Goal: Transaction & Acquisition: Book appointment/travel/reservation

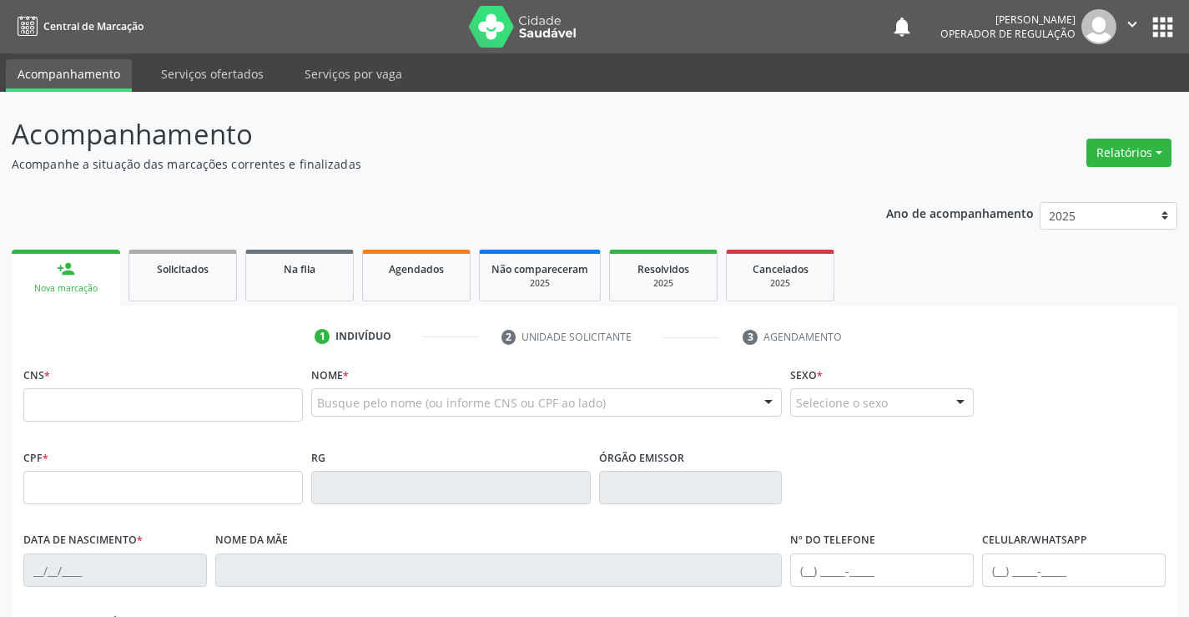
click at [172, 399] on input "text" at bounding box center [163, 404] width 280 height 33
click at [239, 414] on input "text" at bounding box center [163, 404] width 280 height 33
type input "700 0033 6582 0609"
type input "019.372.685-86"
type input "[DATE]"
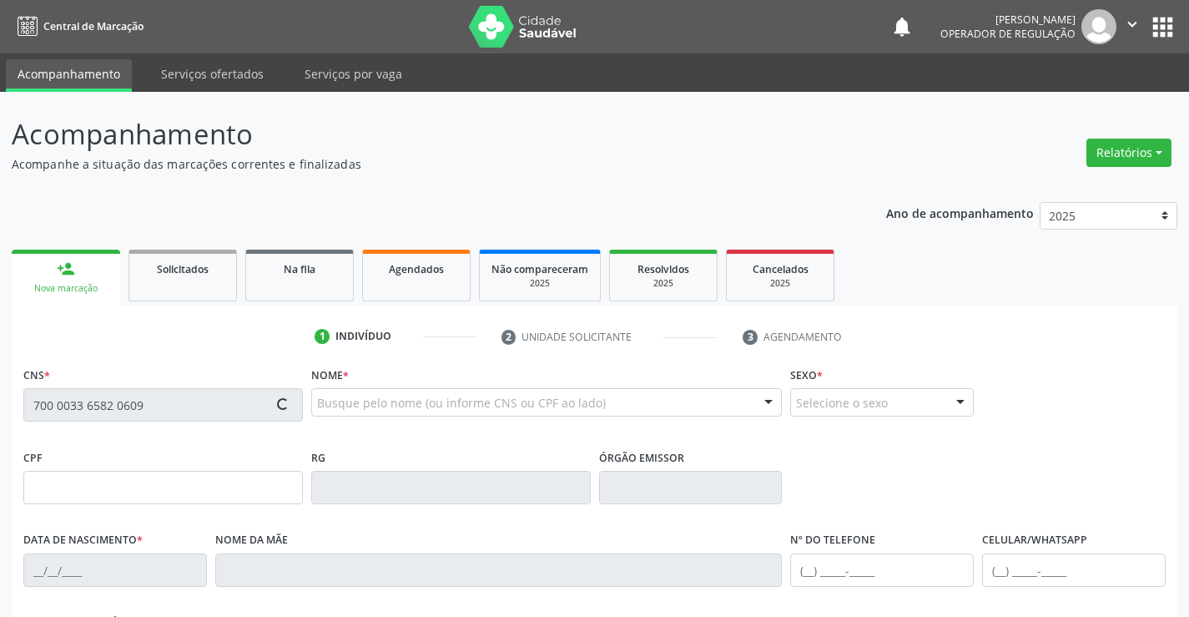
type input "Edinalva [PERSON_NAME]"
type input "[PHONE_NUMBER]"
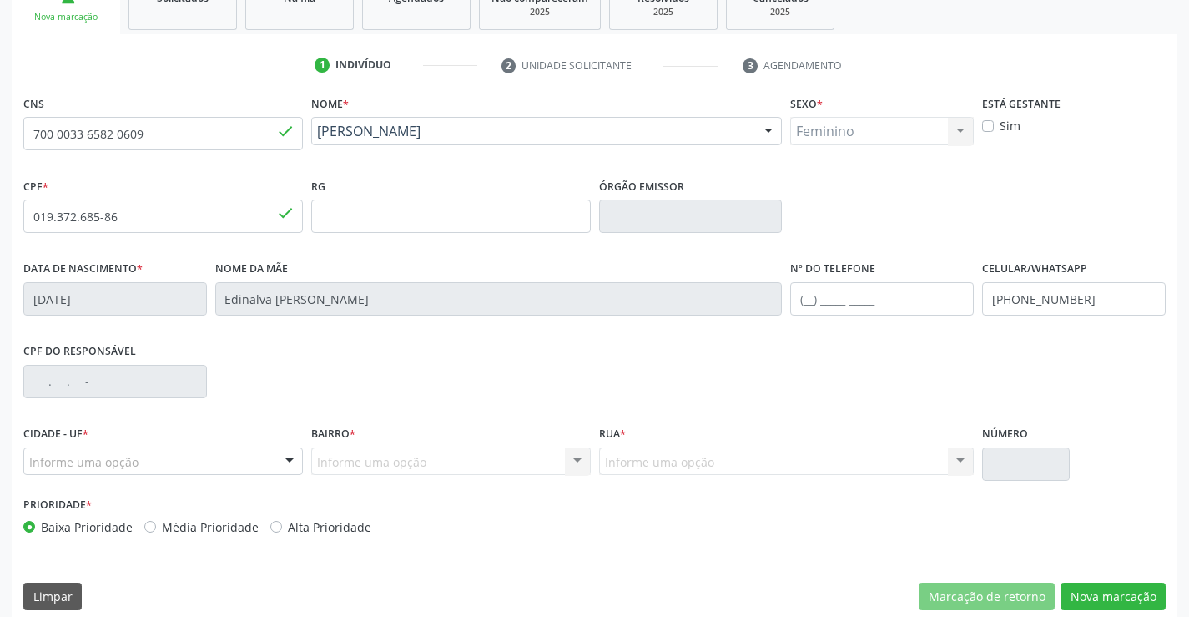
scroll to position [288, 0]
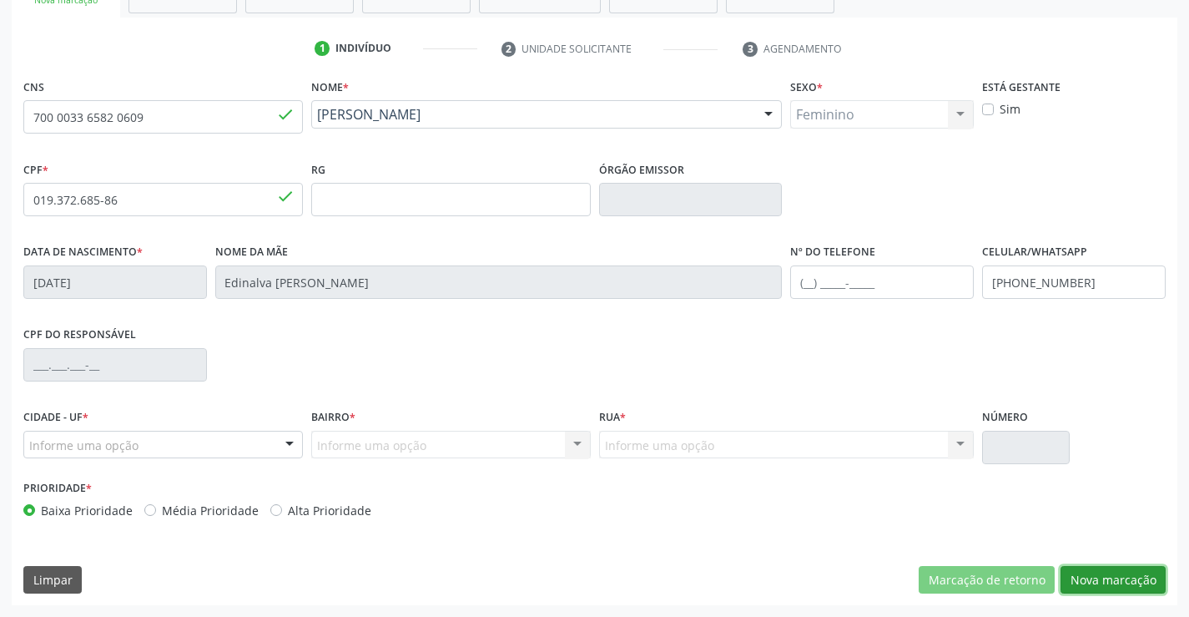
click at [1093, 585] on button "Nova marcação" at bounding box center [1113, 580] width 105 height 28
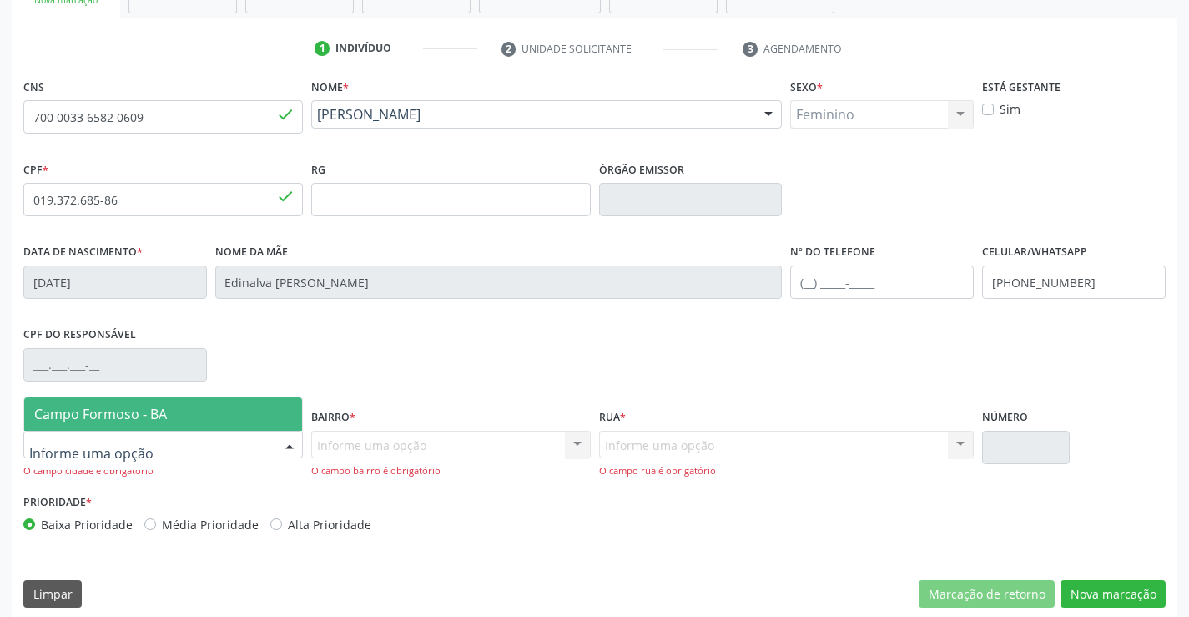
click at [160, 413] on span "Campo Formoso - BA" at bounding box center [100, 414] width 133 height 18
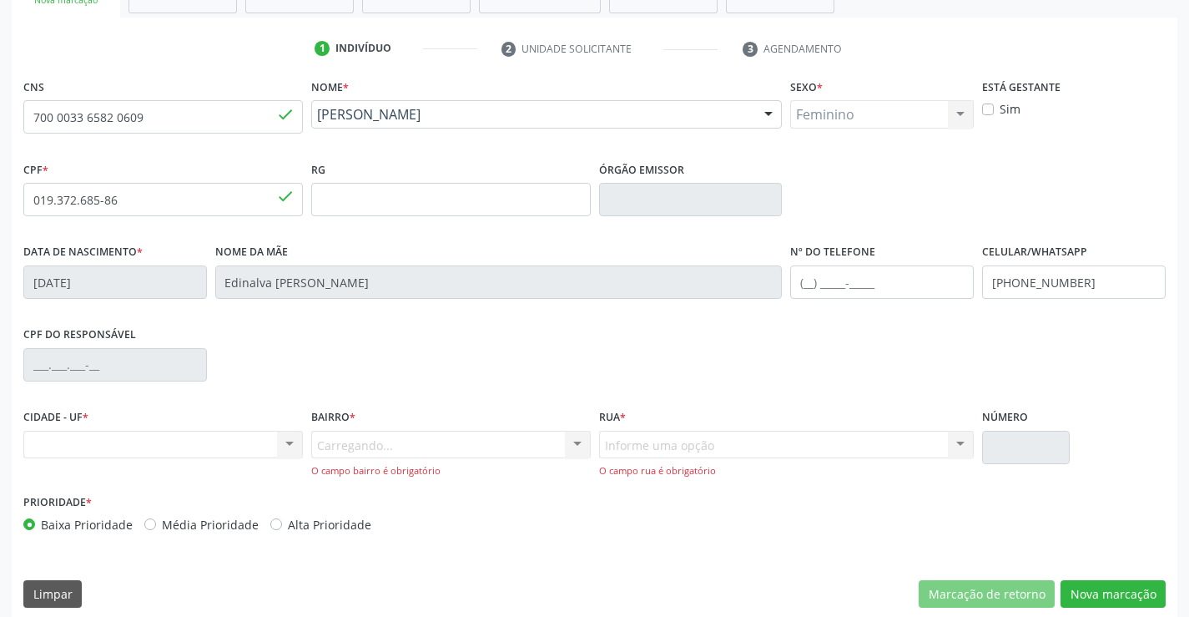
click at [363, 445] on div "Carregando... Nenhum resultado encontrado para: " " Nenhuma opção encontrada. D…" at bounding box center [451, 455] width 280 height 48
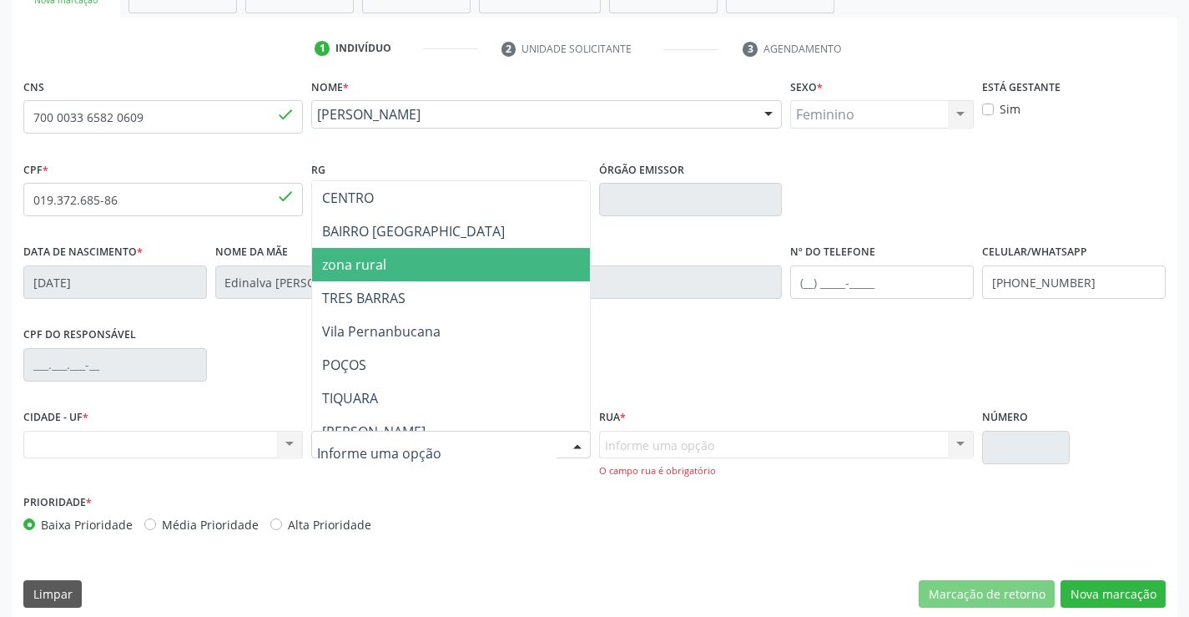
click at [395, 274] on span "zona rural" at bounding box center [492, 264] width 360 height 33
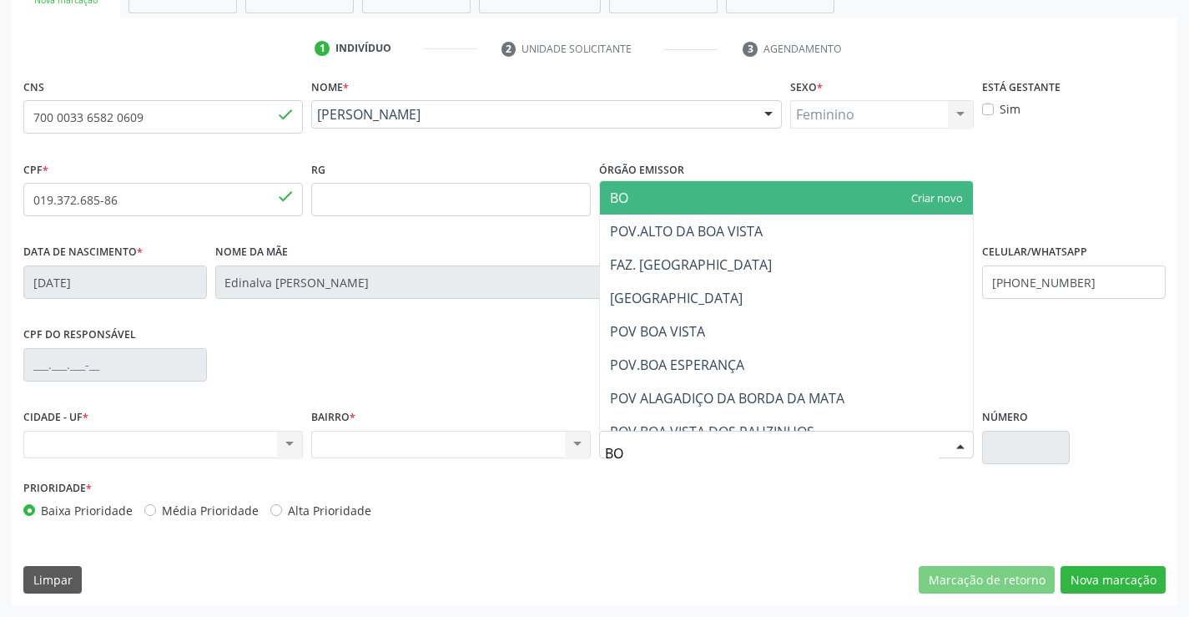
type input "BOM"
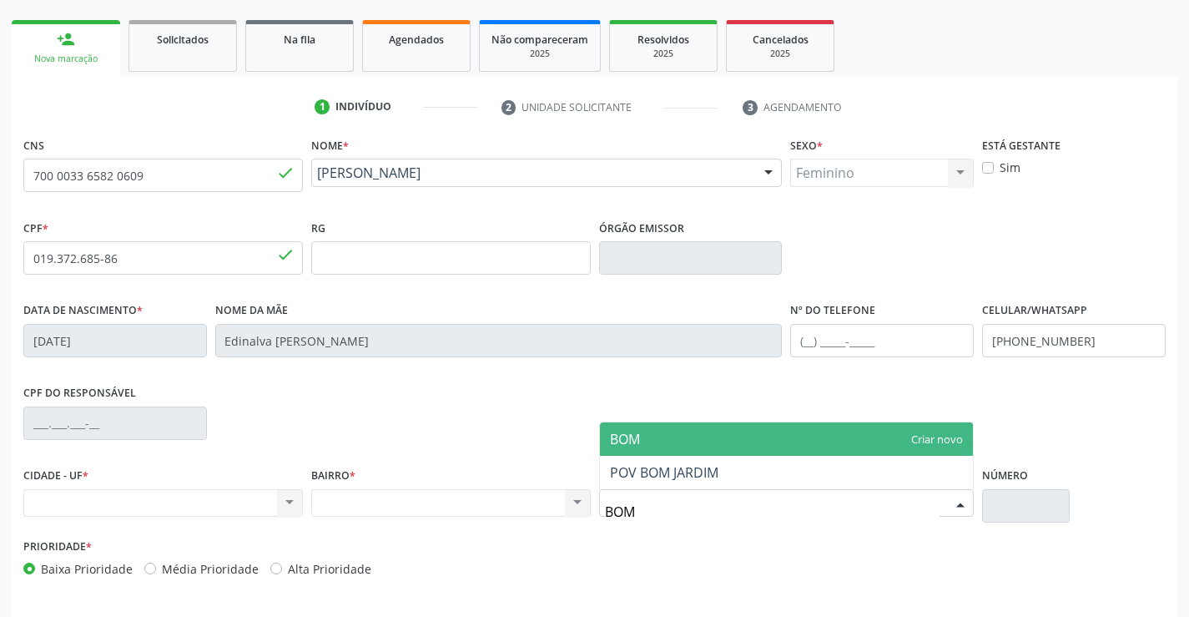
scroll to position [204, 0]
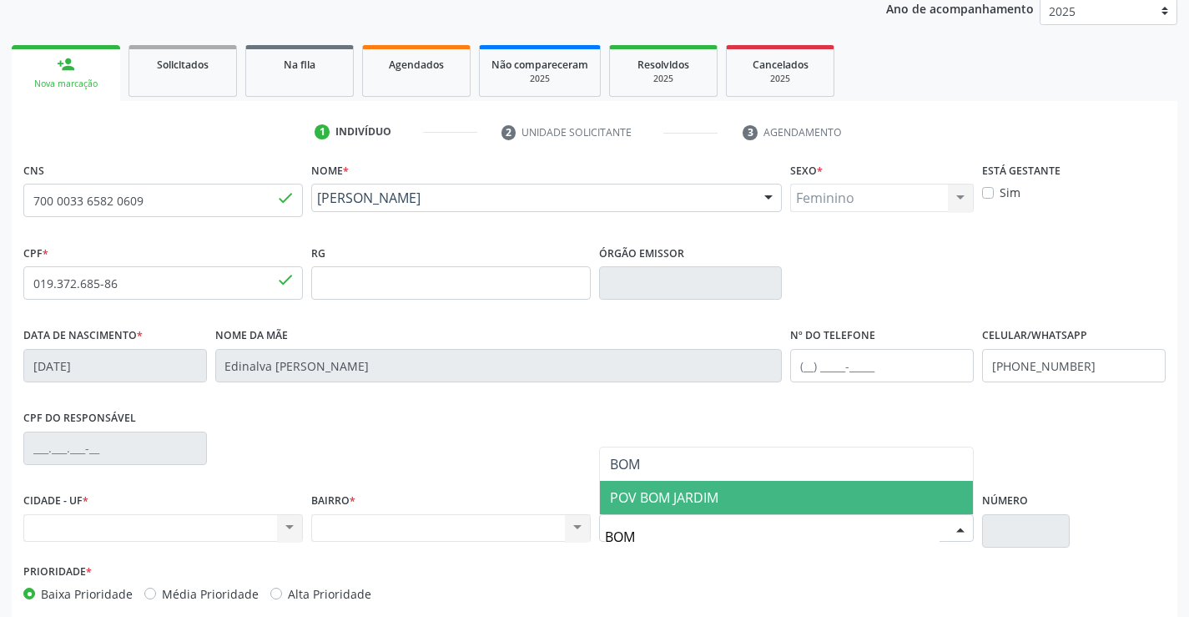
click at [722, 493] on span "POV BOM JARDIM" at bounding box center [787, 497] width 374 height 33
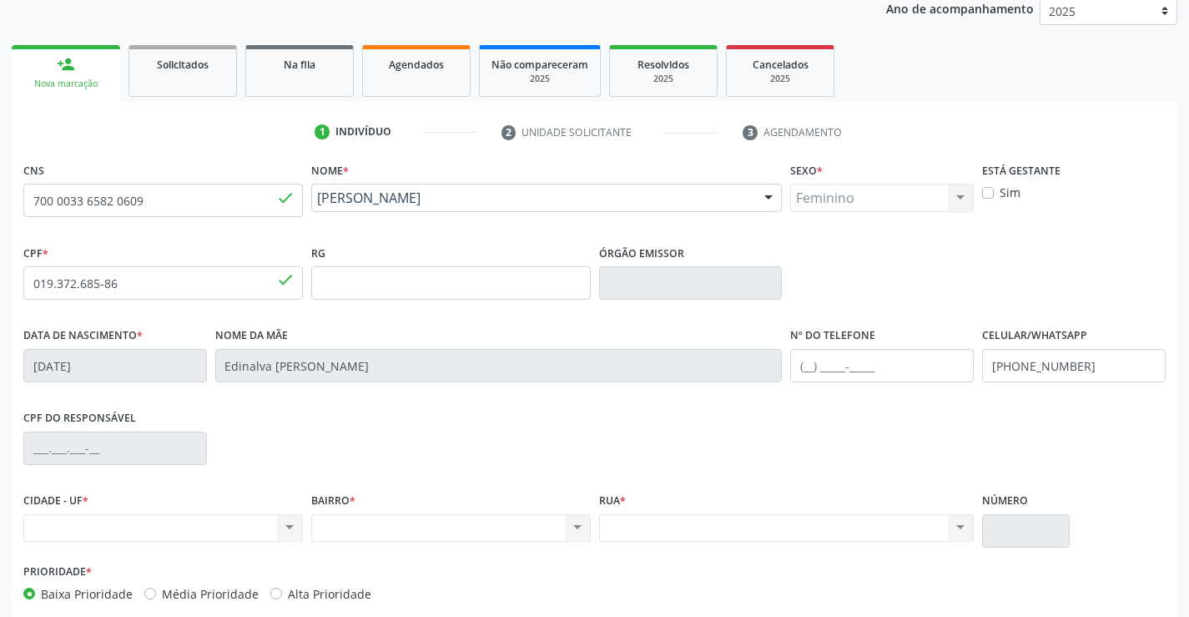
scroll to position [288, 0]
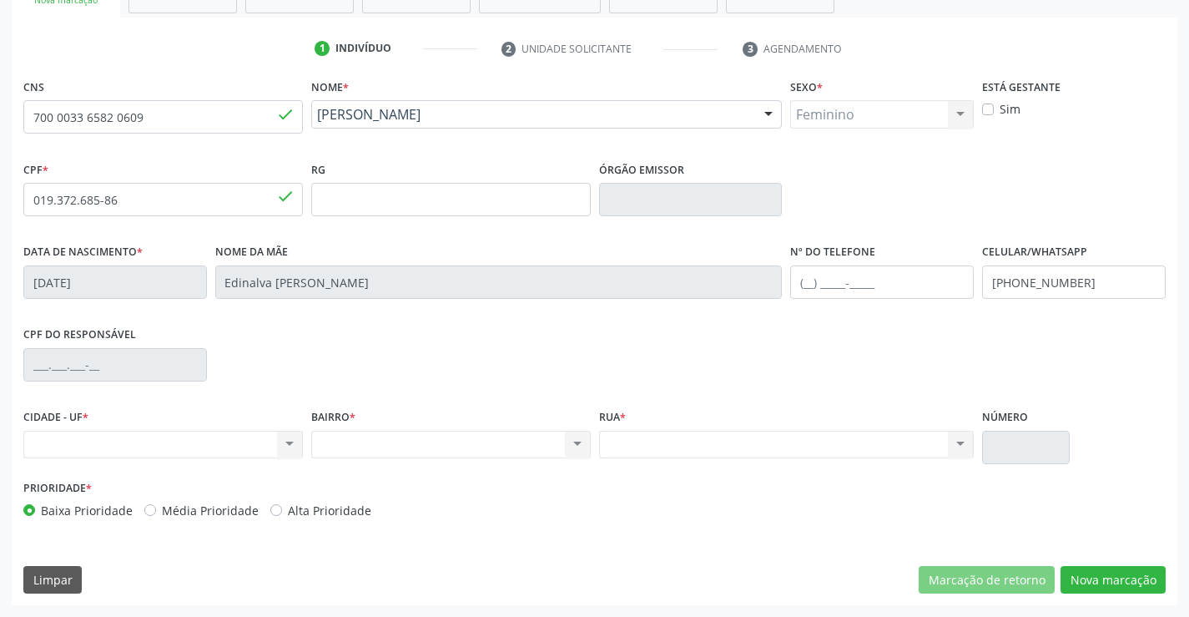
click at [697, 460] on div "Rua * Nenhum resultado encontrado para: " " Não há nenhuma opção para ser exibi…" at bounding box center [787, 440] width 384 height 71
click at [190, 444] on div "Nenhum resultado encontrado para: " " Não há nenhuma opção para ser exibida." at bounding box center [163, 445] width 280 height 28
click at [293, 441] on div "Nenhum resultado encontrado para: " " Não há nenhuma opção para ser exibida." at bounding box center [163, 445] width 280 height 28
click at [289, 441] on div "Nenhum resultado encontrado para: " " Não há nenhuma opção para ser exibida." at bounding box center [163, 445] width 280 height 28
click at [84, 446] on div "Nenhum resultado encontrado para: " " Não há nenhuma opção para ser exibida." at bounding box center [163, 445] width 280 height 28
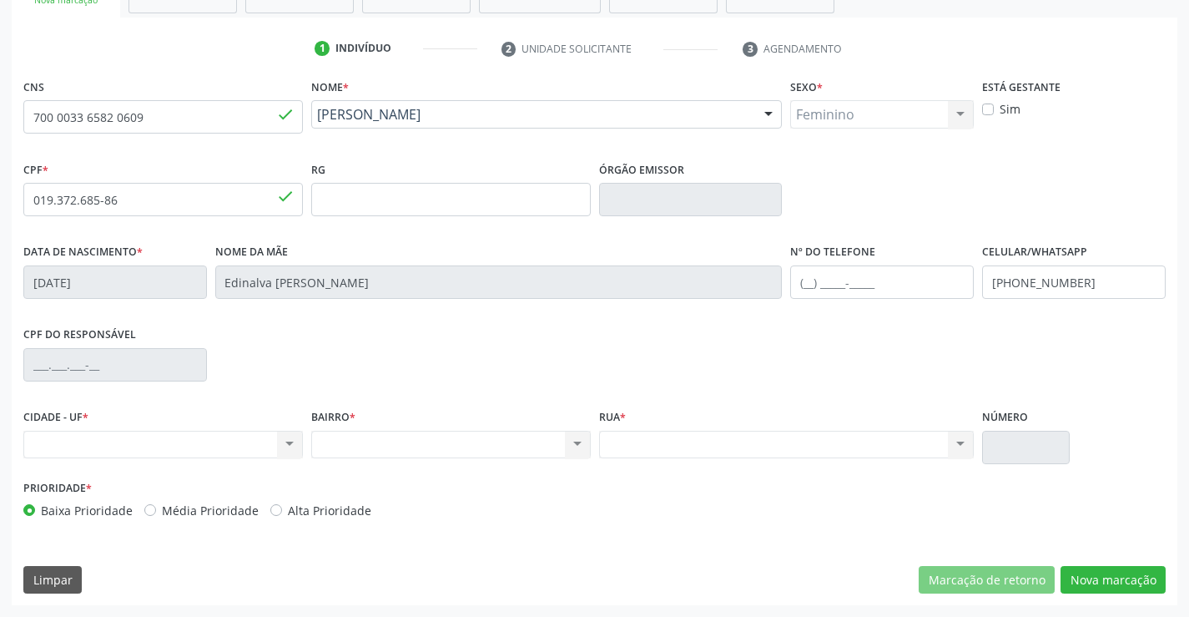
click at [64, 502] on label "Baixa Prioridade" at bounding box center [87, 510] width 92 height 18
click at [35, 502] on input "Baixa Prioridade" at bounding box center [29, 508] width 12 height 15
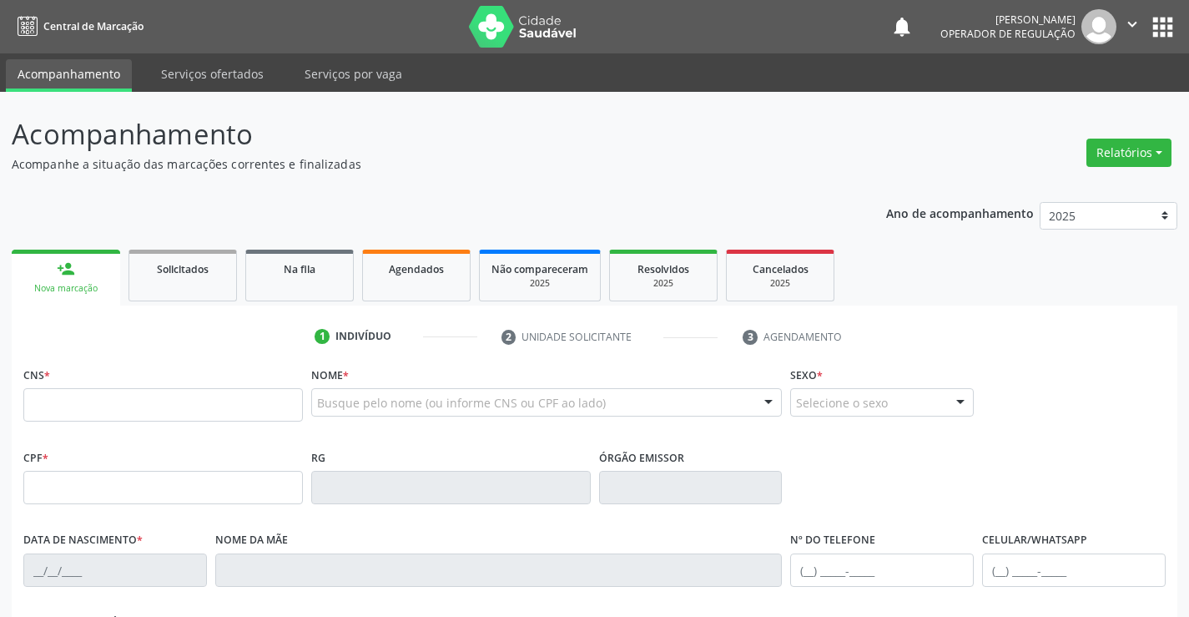
click at [152, 406] on input "text" at bounding box center [163, 404] width 280 height 33
type input "700 0033 6582 0609"
type input "019.372.685-86"
type input "[DATE]"
type input "Edinalva [PERSON_NAME]"
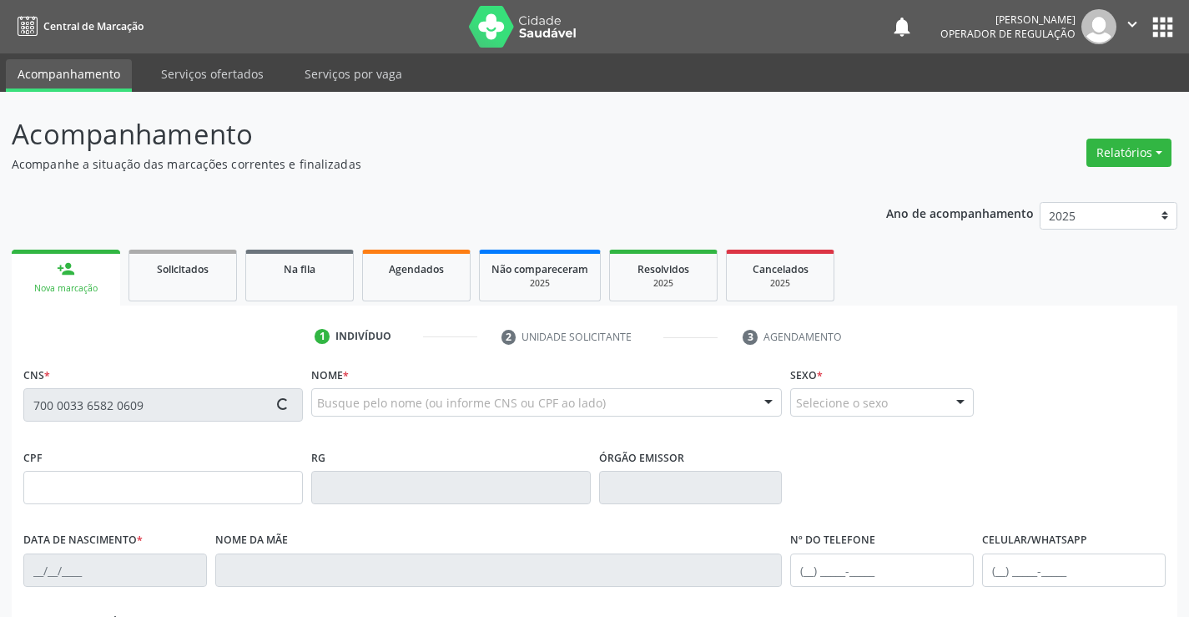
type input "[PHONE_NUMBER]"
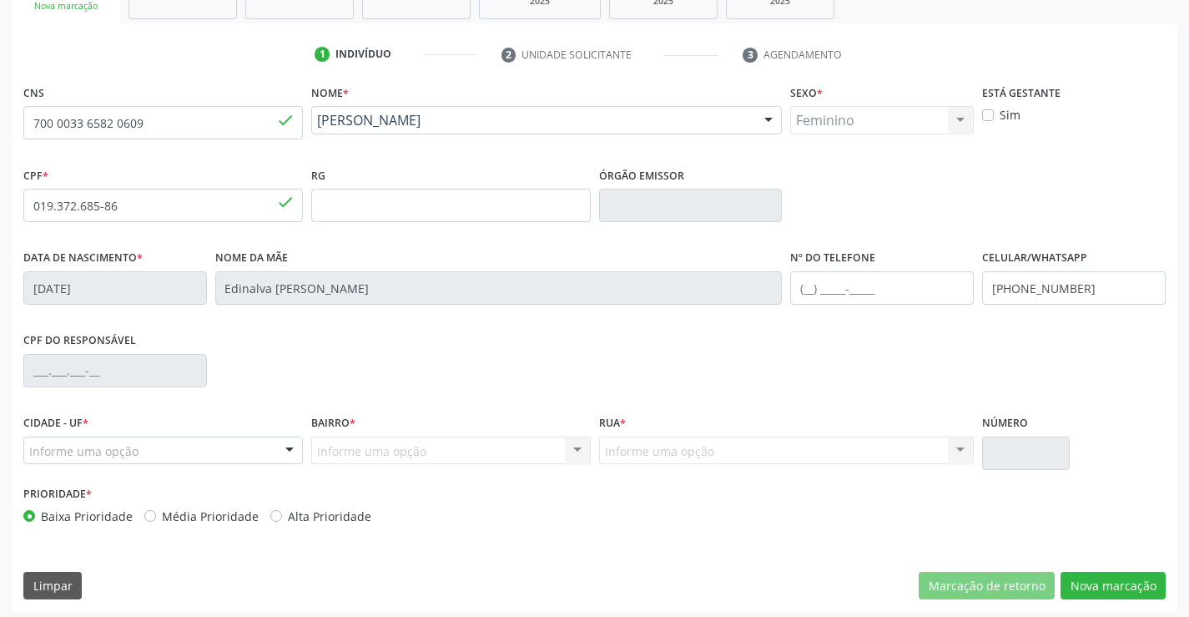
scroll to position [288, 0]
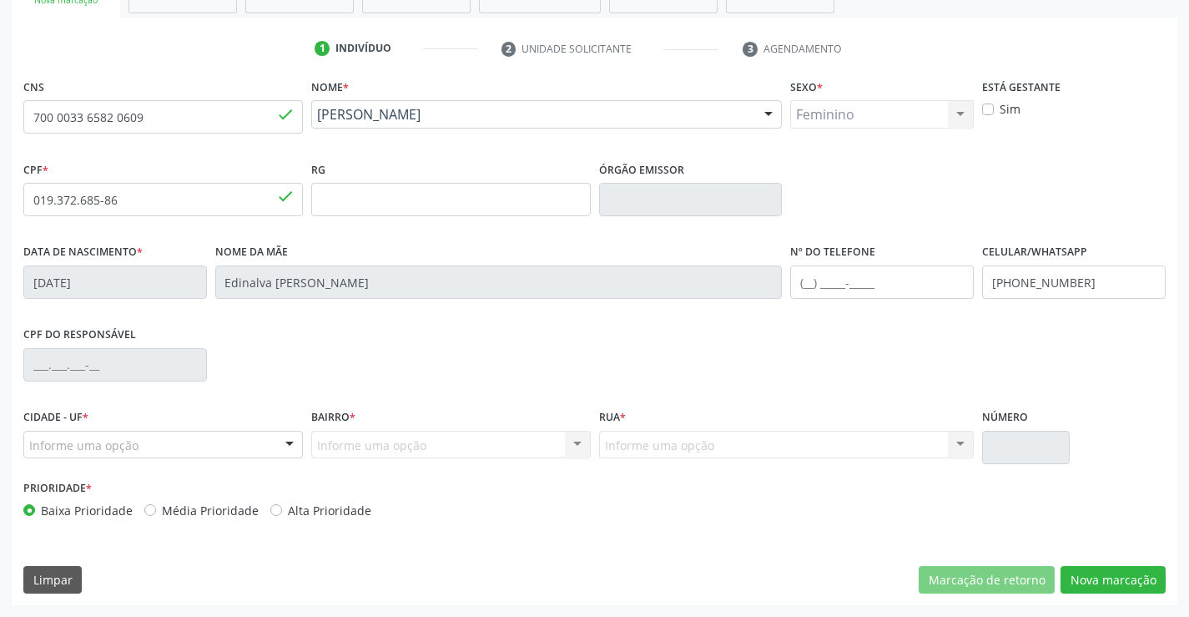
click at [150, 436] on div "Informe uma opção" at bounding box center [163, 445] width 280 height 28
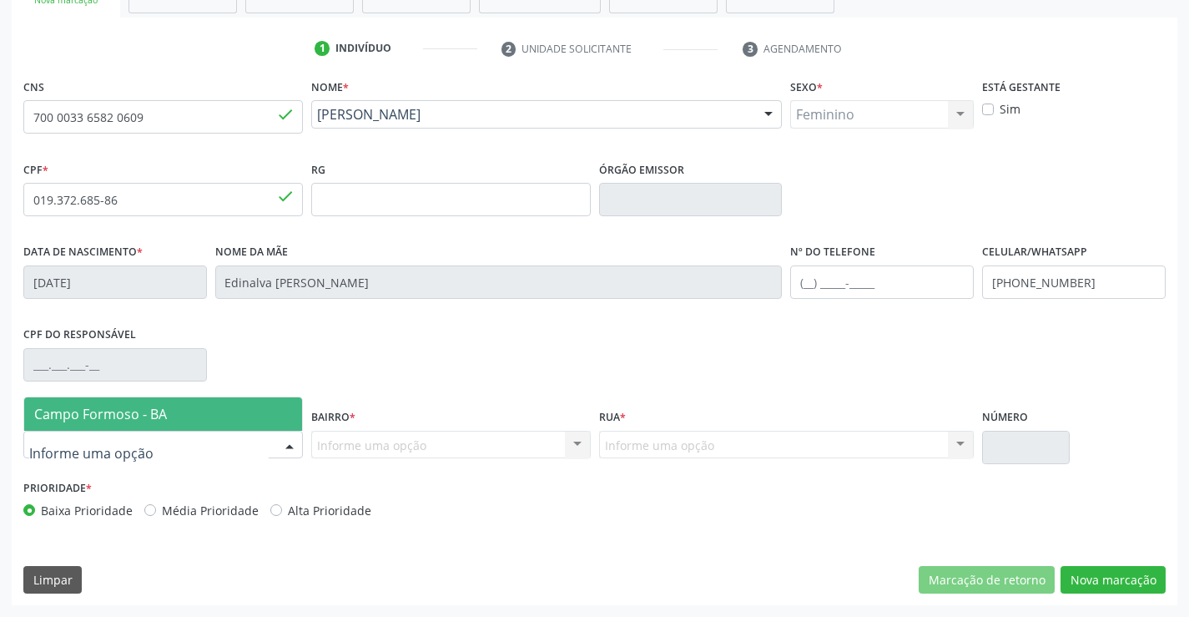
click at [184, 420] on span "Campo Formoso - BA" at bounding box center [163, 413] width 278 height 33
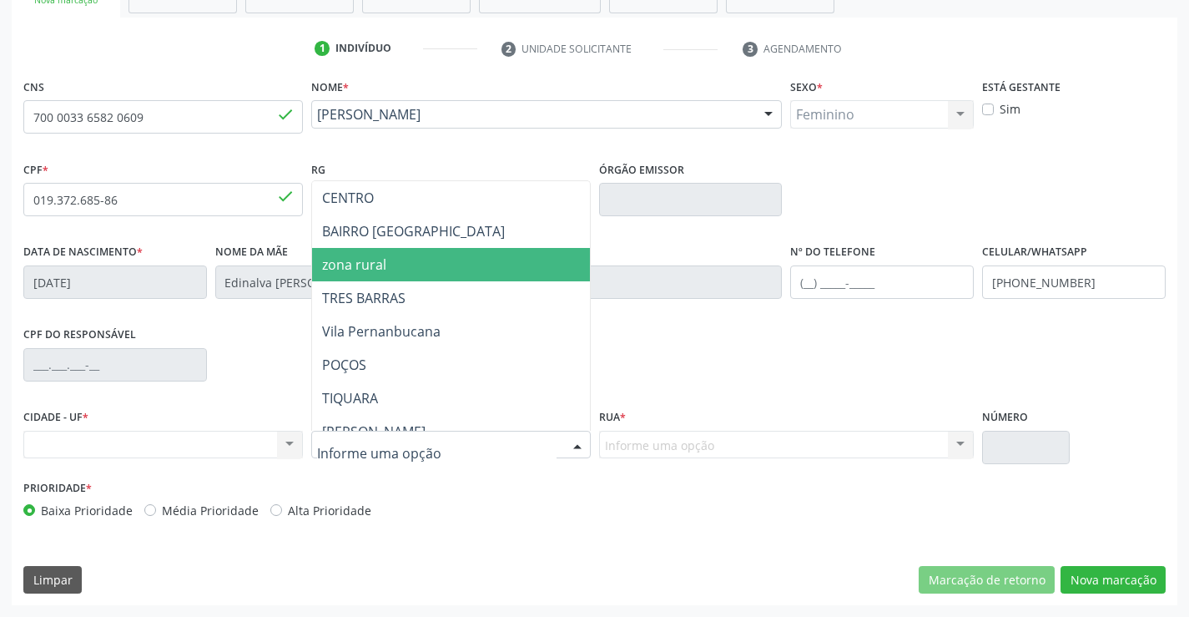
click at [395, 270] on span "zona rural" at bounding box center [492, 264] width 360 height 33
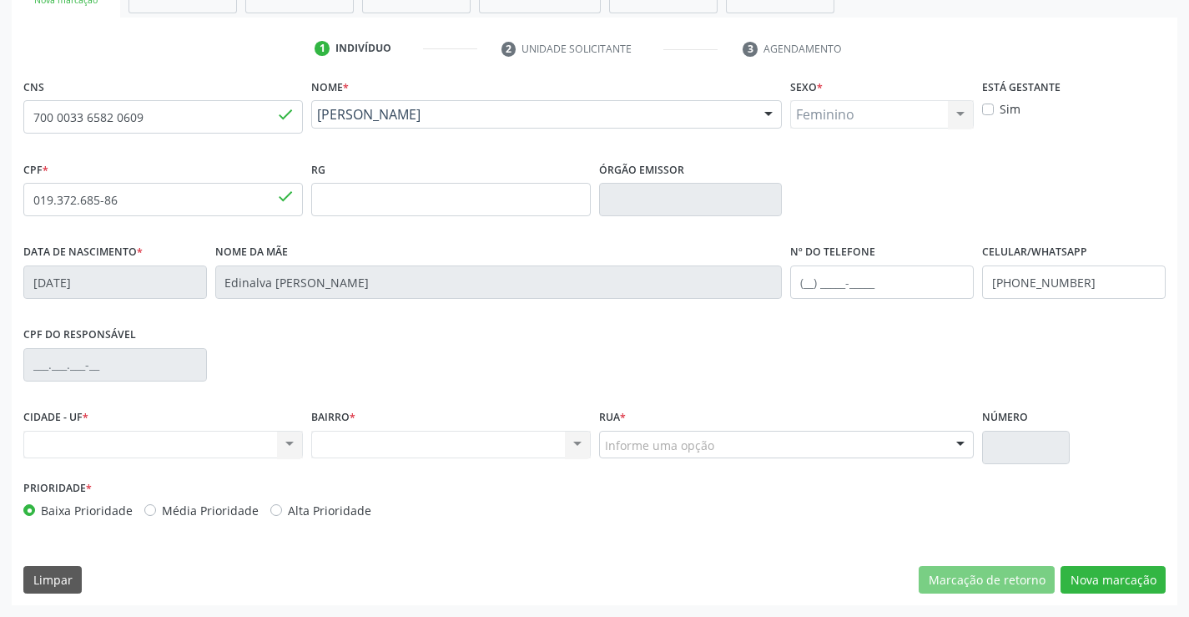
click at [68, 437] on div "Nenhum resultado encontrado para: " " Não há nenhuma opção para ser exibida." at bounding box center [163, 445] width 280 height 28
click at [68, 441] on div "Nenhum resultado encontrado para: " " Não há nenhuma opção para ser exibida." at bounding box center [163, 445] width 280 height 28
click at [73, 439] on div "Nenhum resultado encontrado para: " " Não há nenhuma opção para ser exibida." at bounding box center [163, 445] width 280 height 28
click at [75, 442] on div "Nenhum resultado encontrado para: " " Não há nenhuma opção para ser exibida." at bounding box center [163, 445] width 280 height 28
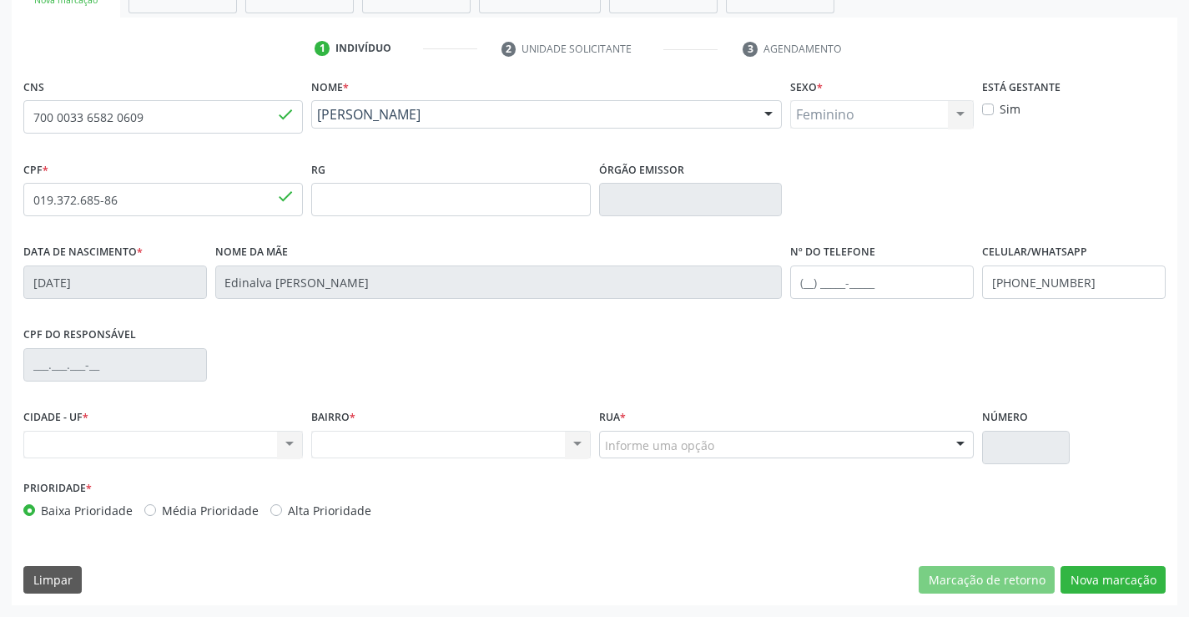
click at [361, 450] on div "Nenhum resultado encontrado para: " " Não há nenhuma opção para ser exibida." at bounding box center [451, 445] width 280 height 28
drag, startPoint x: 361, startPoint y: 450, endPoint x: 365, endPoint y: 467, distance: 18.0
click at [365, 467] on div "BAIRRO * Nenhum resultado encontrado para: " " Não há nenhuma opção para ser ex…" at bounding box center [451, 440] width 288 height 71
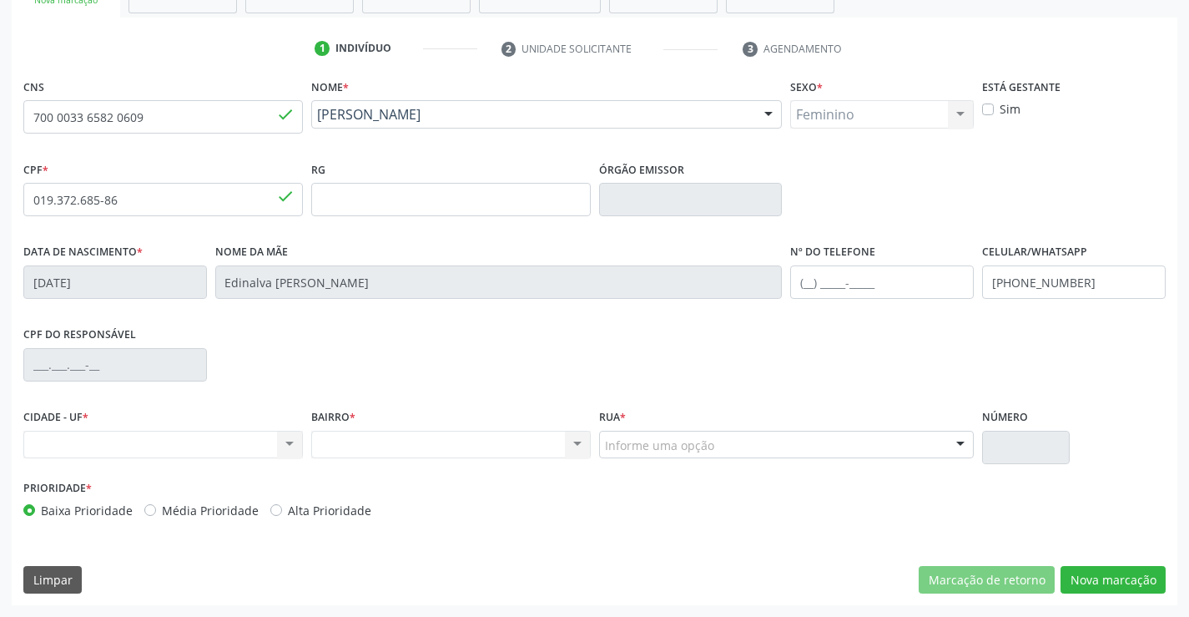
click at [376, 486] on div "Prioridade * Baixa Prioridade Média Prioridade Alta Prioridade" at bounding box center [306, 497] width 567 height 43
click at [67, 451] on div "Nenhum resultado encontrado para: " " Não há nenhuma opção para ser exibida." at bounding box center [163, 445] width 280 height 28
click at [70, 444] on div "Nenhum resultado encontrado para: " " Não há nenhuma opção para ser exibida." at bounding box center [163, 445] width 280 height 28
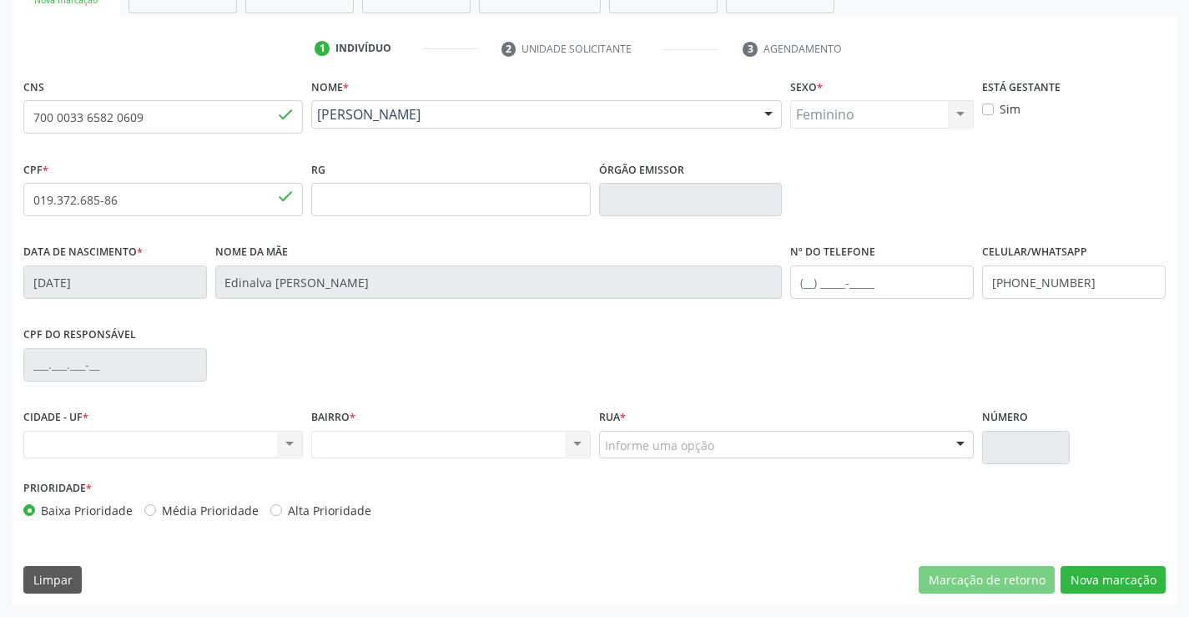
click at [70, 444] on div "Nenhum resultado encontrado para: " " Não há nenhuma opção para ser exibida." at bounding box center [163, 445] width 280 height 28
click at [69, 434] on div "Nenhum resultado encontrado para: " " Não há nenhuma opção para ser exibida." at bounding box center [163, 445] width 280 height 28
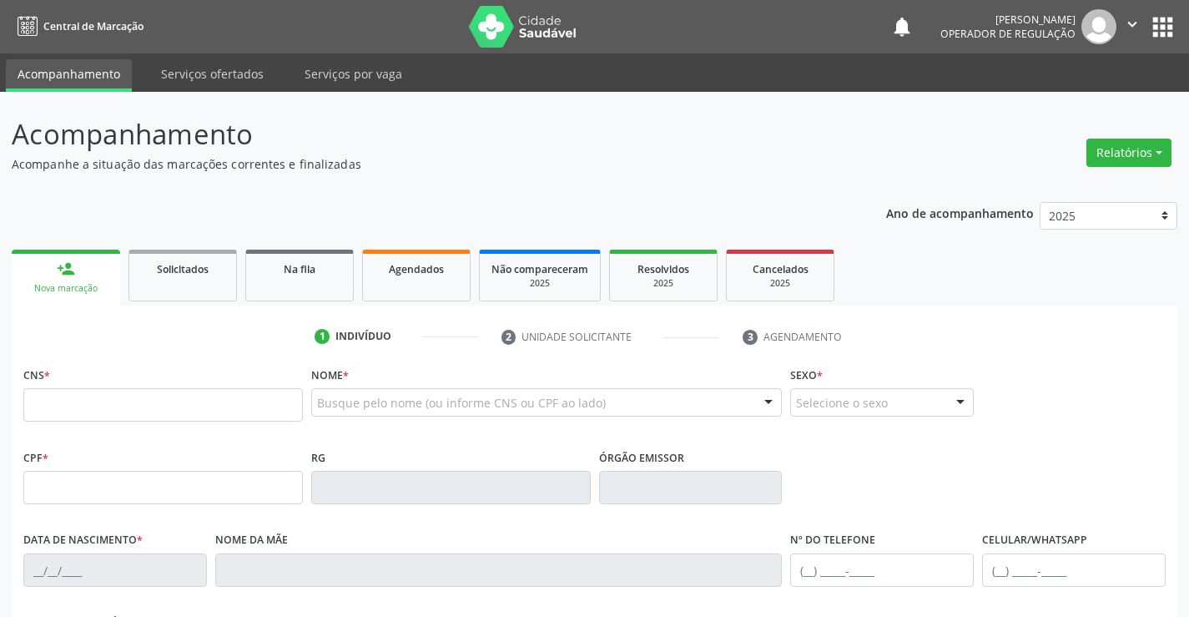
click at [104, 394] on input "text" at bounding box center [163, 404] width 280 height 33
type input "708 2091 7132 3447"
type input "000.388.275-65"
type input "0777889404"
type input "[DATE]"
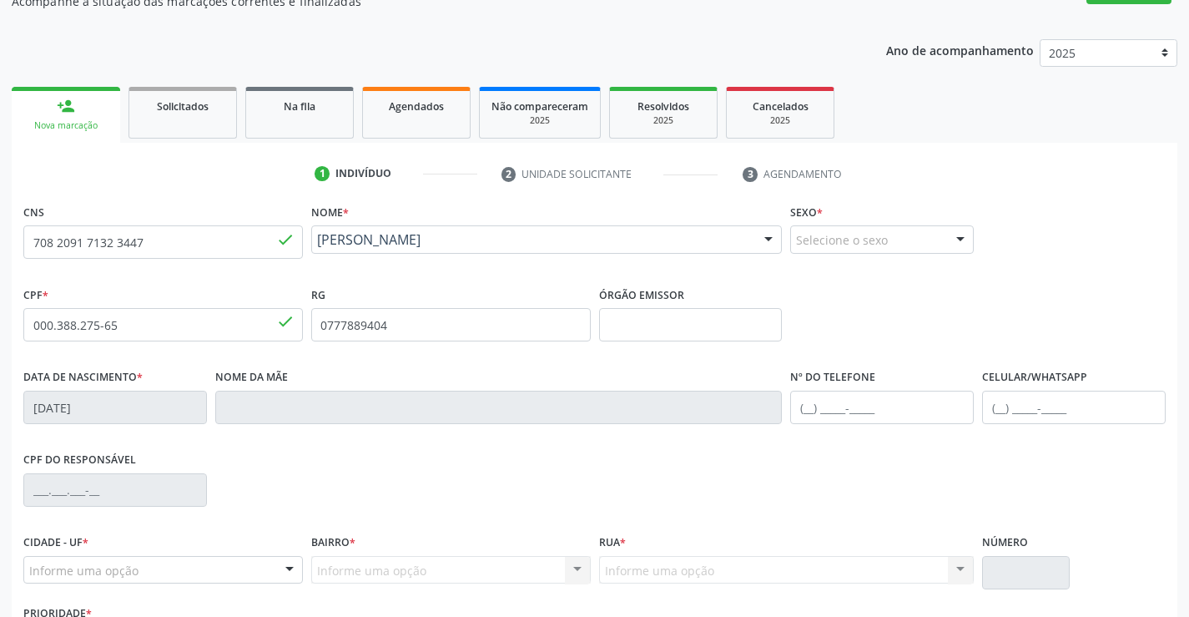
scroll to position [288, 0]
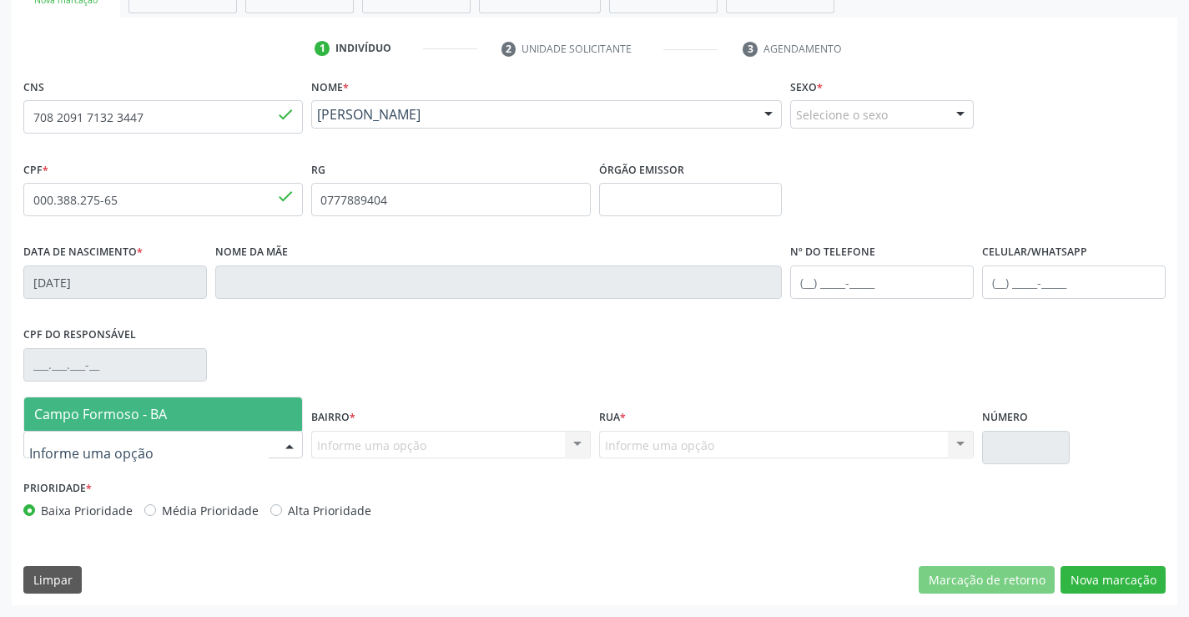
click at [225, 443] on div at bounding box center [163, 445] width 280 height 28
click at [235, 416] on span "Campo Formoso - BA" at bounding box center [163, 413] width 278 height 33
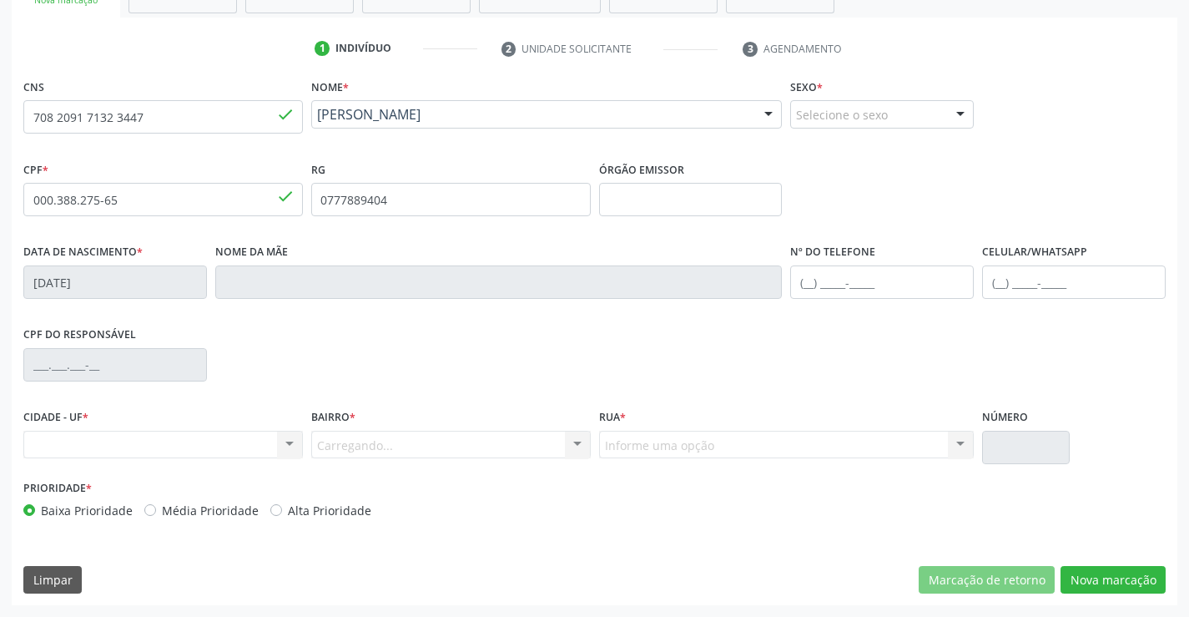
click at [369, 447] on div "Carregando... Nenhum resultado encontrado para: " " Nenhuma opção encontrada. D…" at bounding box center [451, 445] width 280 height 28
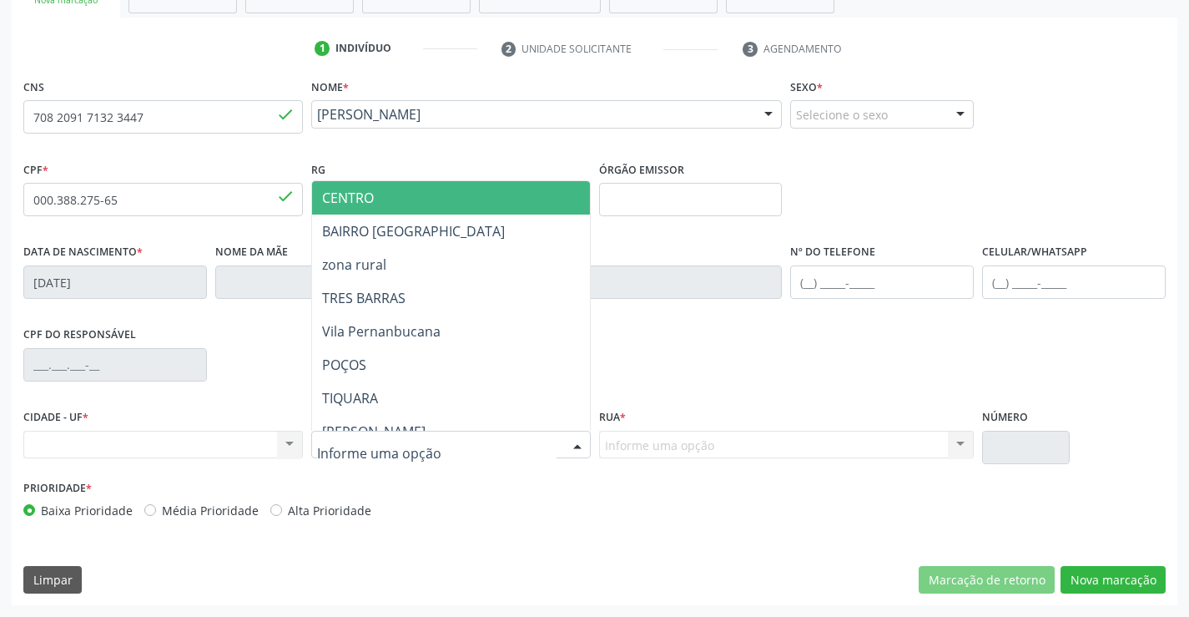
click at [379, 446] on input "text" at bounding box center [436, 452] width 239 height 33
click at [431, 177] on div "RG 0777889404" at bounding box center [451, 186] width 280 height 59
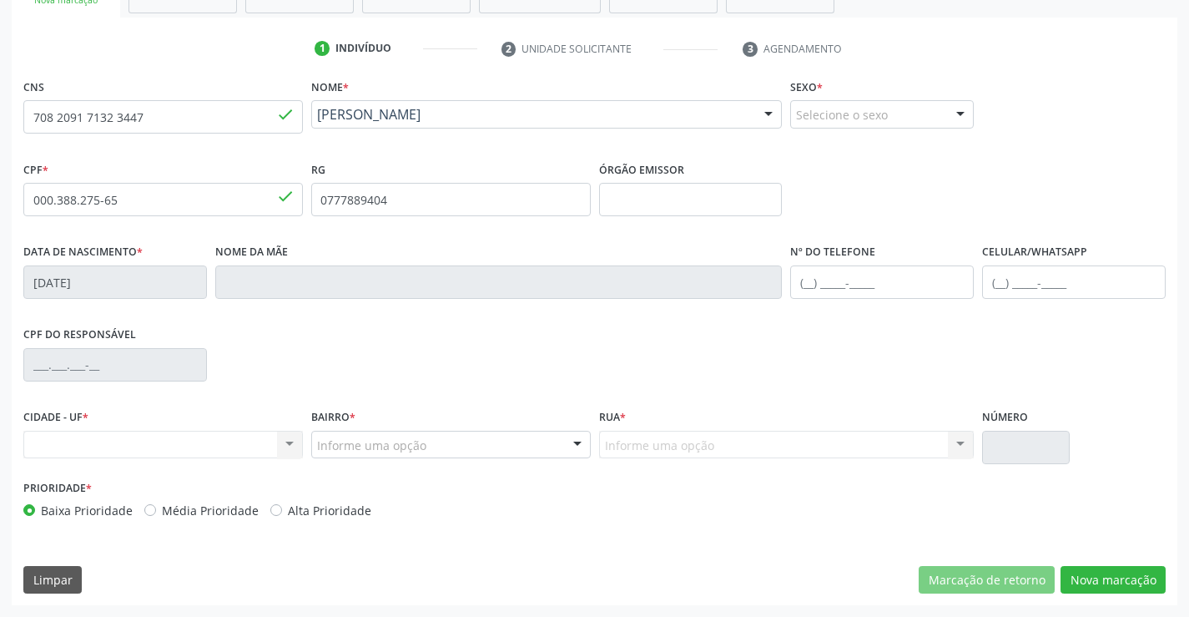
click at [543, 461] on div "Bairro * Informe uma opção CENTRO BAIRRO [GEOGRAPHIC_DATA] zona rural TRES BARR…" at bounding box center [451, 440] width 288 height 71
click at [543, 451] on div "Informe uma opção" at bounding box center [451, 445] width 280 height 28
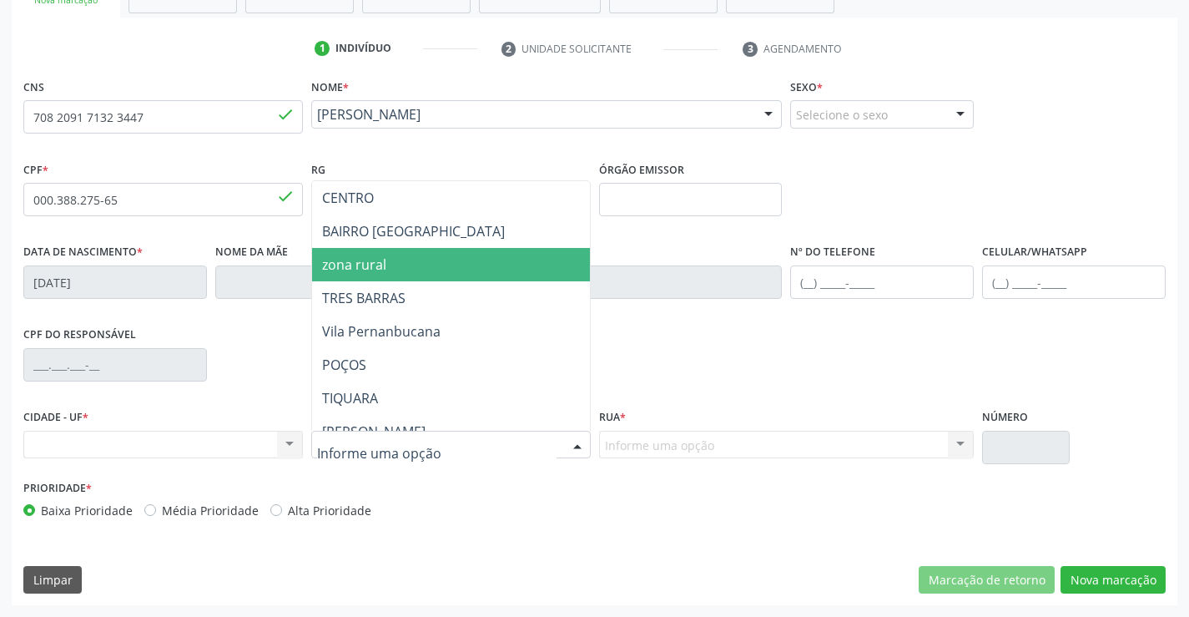
click at [485, 276] on span "zona rural" at bounding box center [492, 264] width 360 height 33
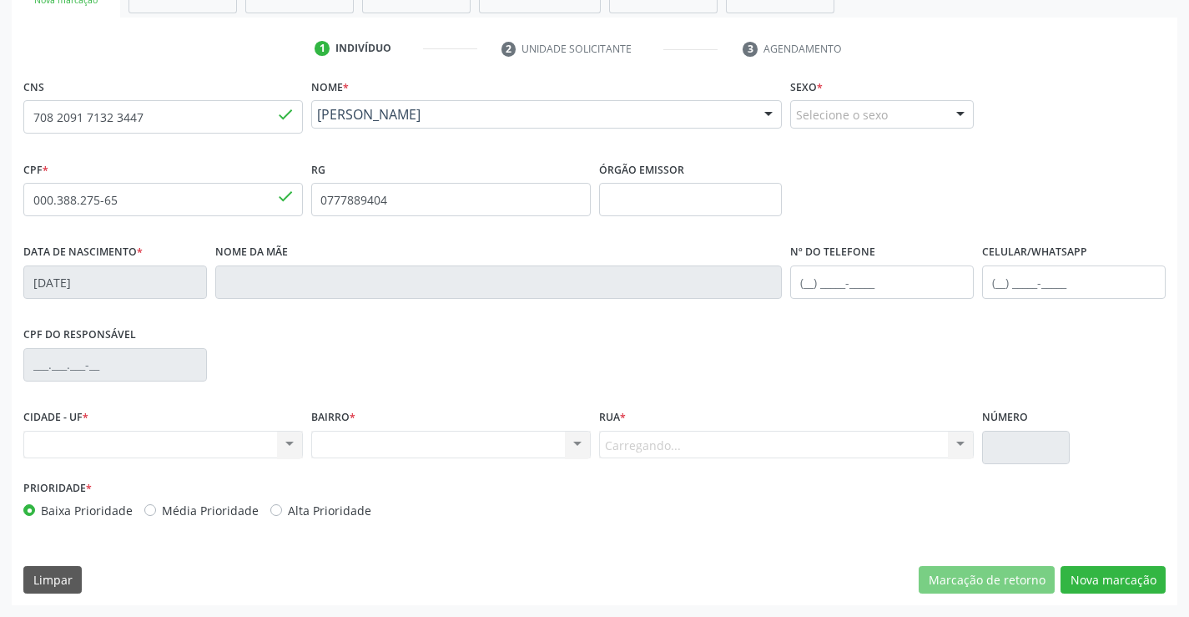
click at [743, 452] on div "Carregando... Nenhum resultado encontrado para: " " Nenhuma opção encontrada. D…" at bounding box center [786, 445] width 375 height 28
click at [1150, 577] on button "Nova marcação" at bounding box center [1113, 580] width 105 height 28
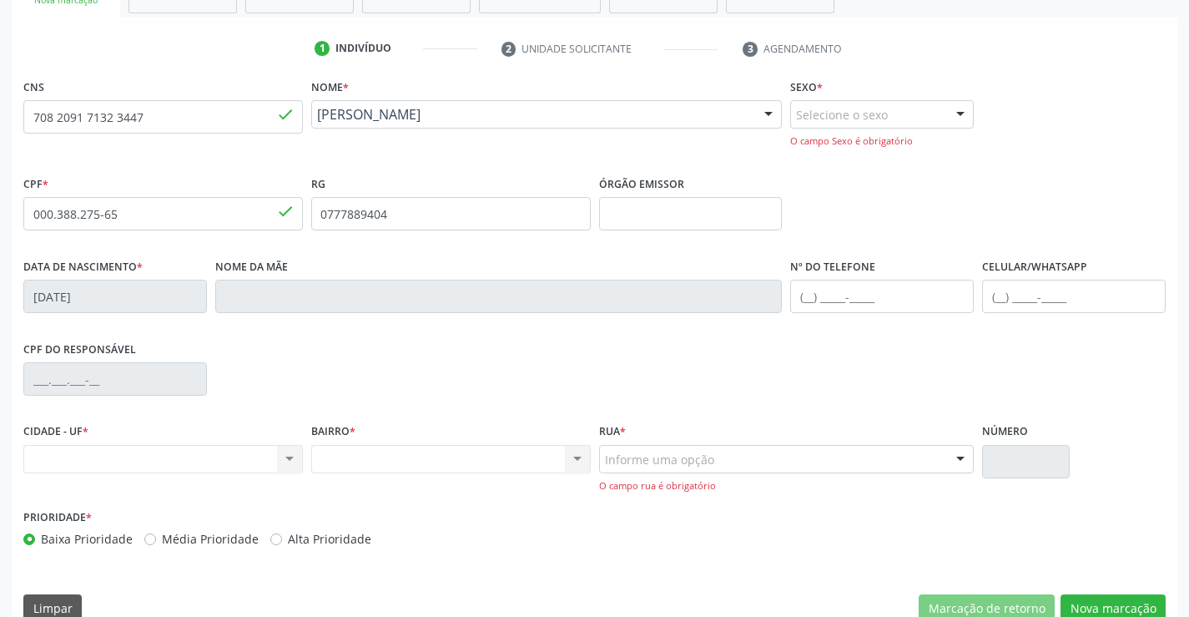
click at [904, 104] on div "Selecione o sexo" at bounding box center [882, 114] width 184 height 28
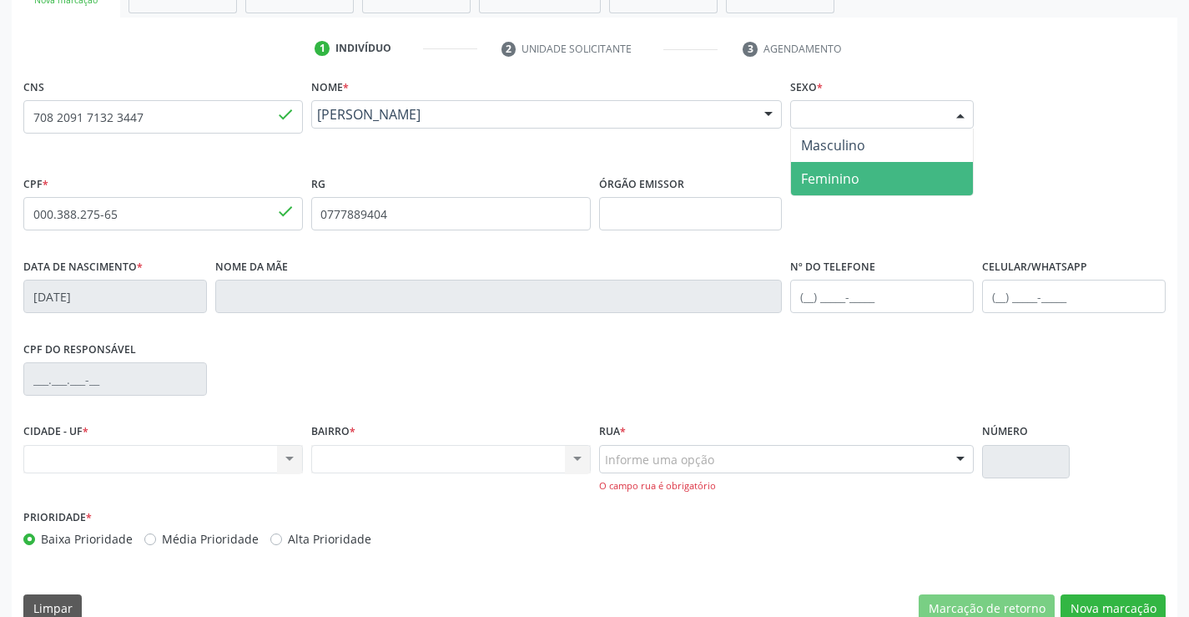
click at [883, 163] on span "Feminino" at bounding box center [882, 178] width 182 height 33
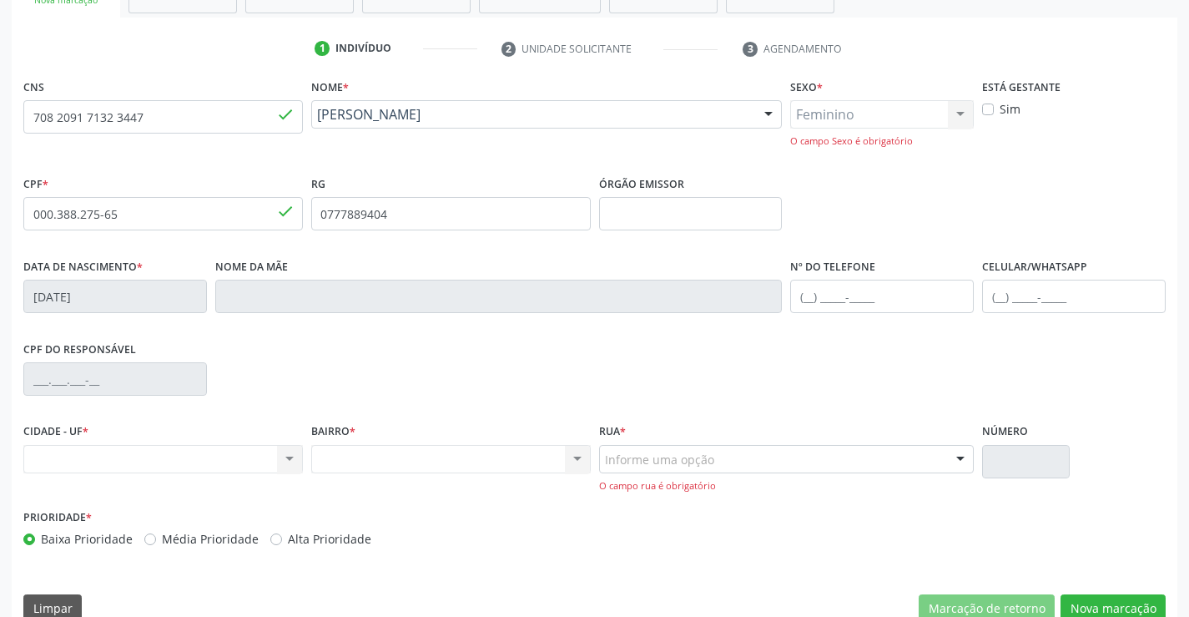
click at [738, 452] on div "Informe uma opção" at bounding box center [786, 459] width 375 height 28
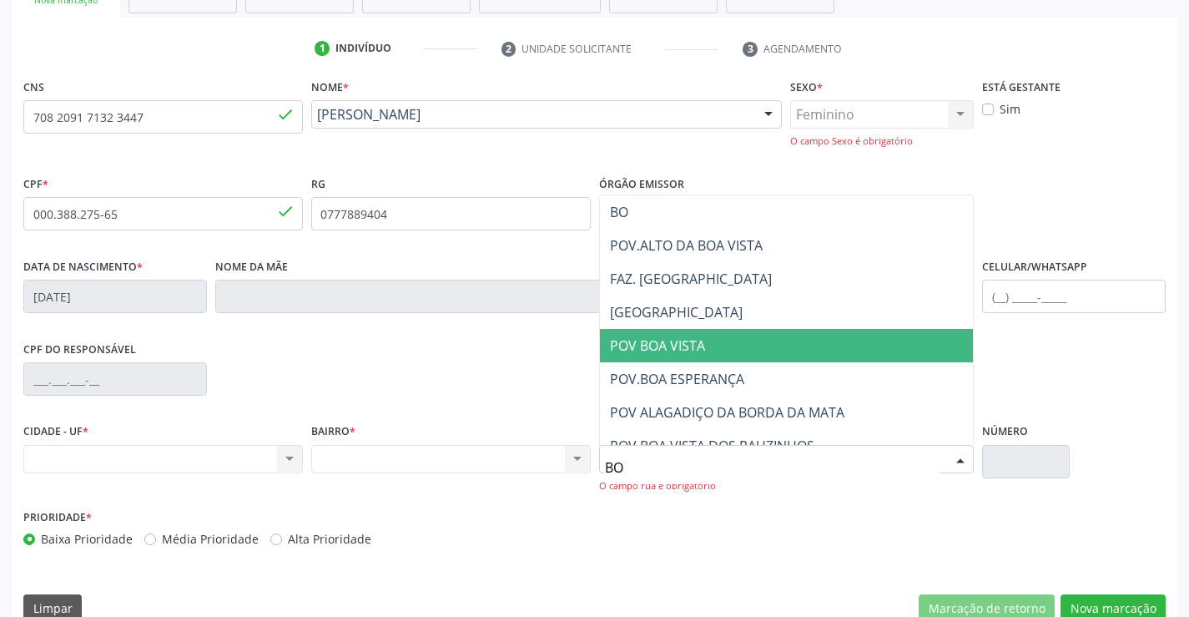
type input "BOM"
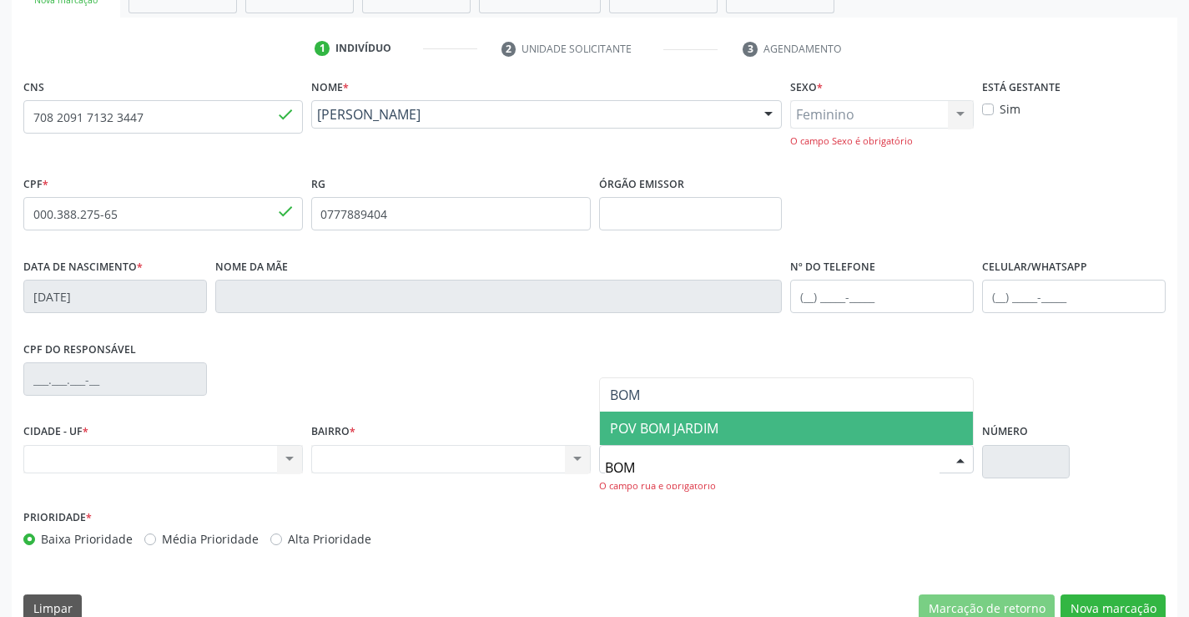
click at [724, 417] on span "POV BOM JARDIM" at bounding box center [787, 427] width 374 height 33
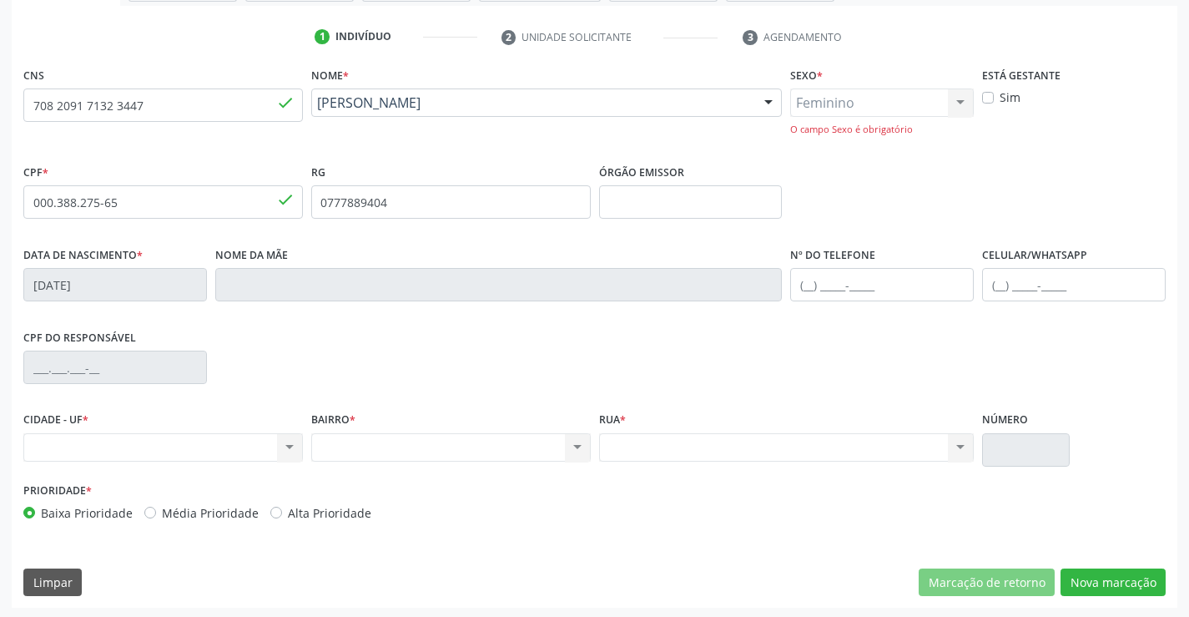
scroll to position [302, 0]
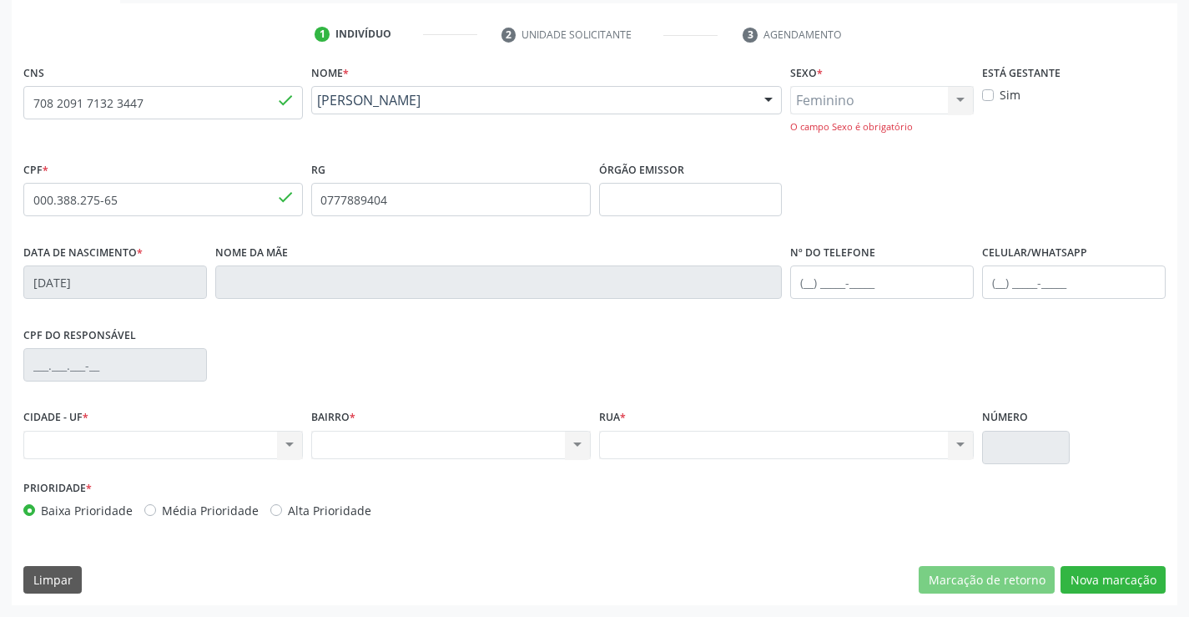
click at [1122, 562] on div "CNS 708 2091 7132 3447 done Nome * [PERSON_NAME] [PERSON_NAME] CNS: 708 2091 71…" at bounding box center [595, 332] width 1166 height 545
click at [1122, 570] on button "Nova marcação" at bounding box center [1113, 580] width 105 height 28
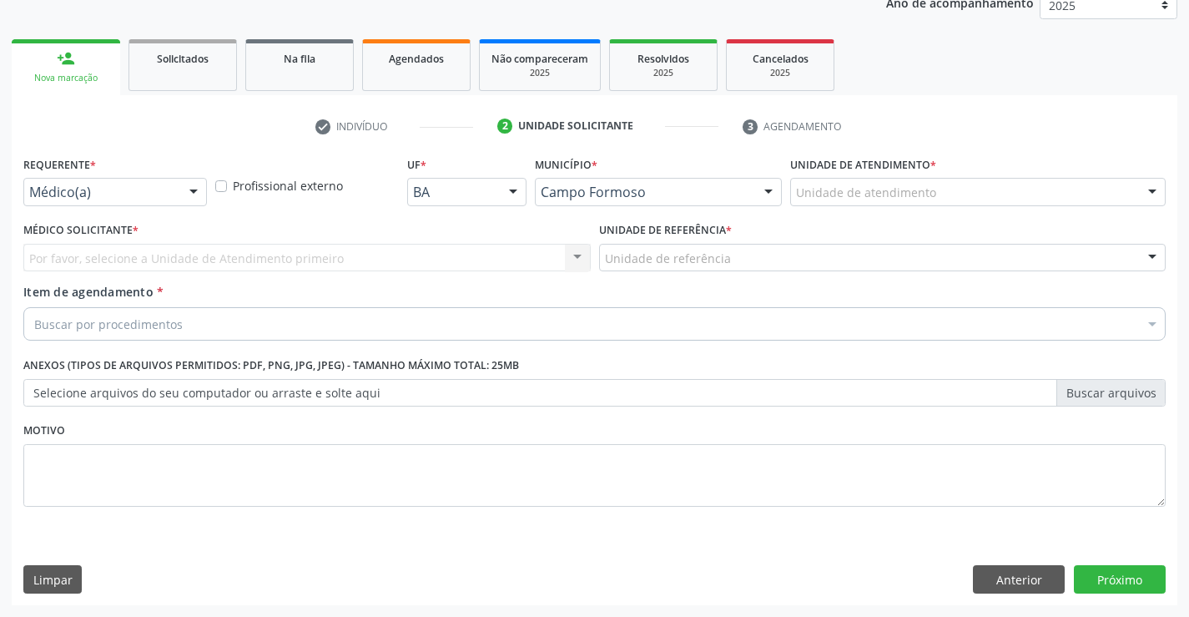
scroll to position [210, 0]
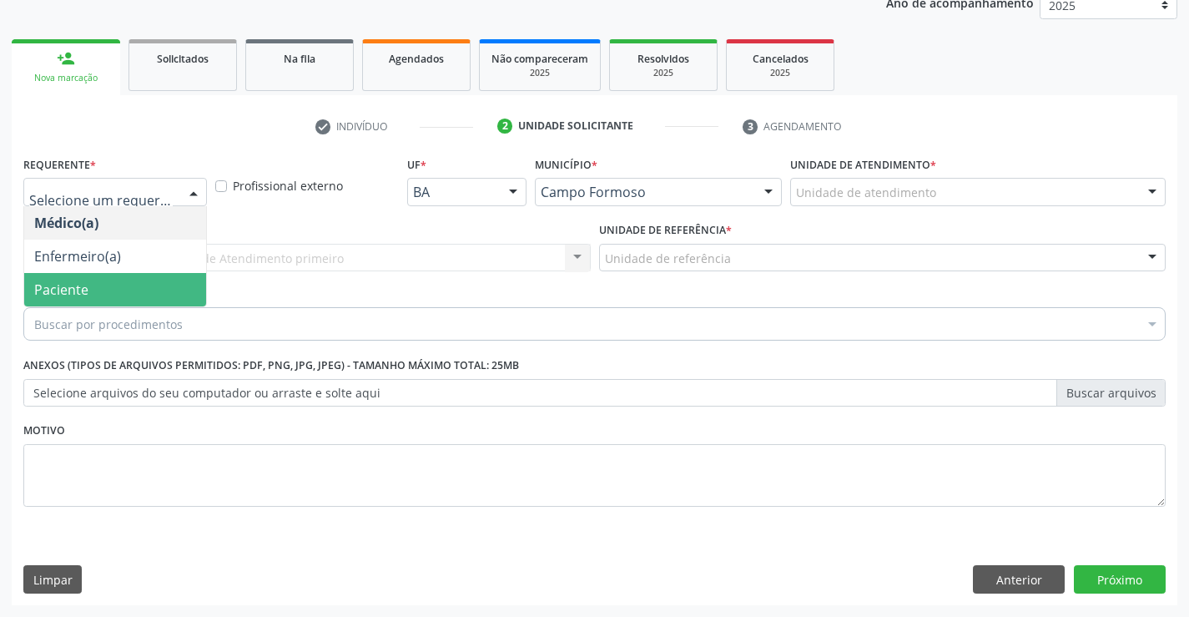
click at [107, 293] on span "Paciente" at bounding box center [115, 289] width 182 height 33
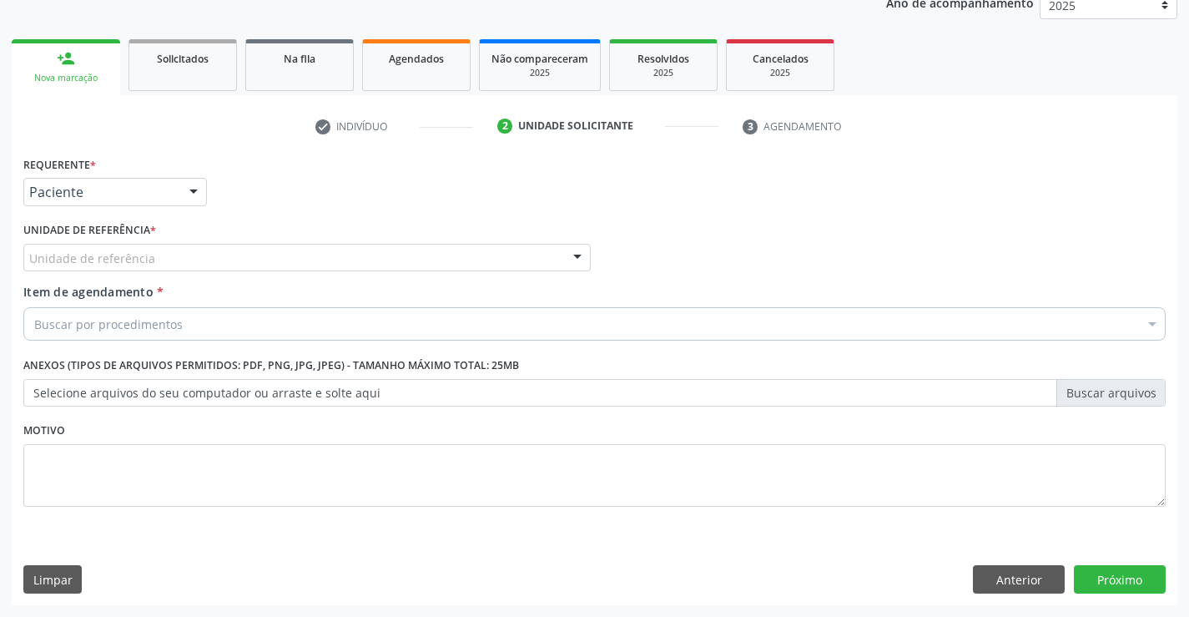
click at [151, 257] on div "Unidade de referência" at bounding box center [306, 258] width 567 height 28
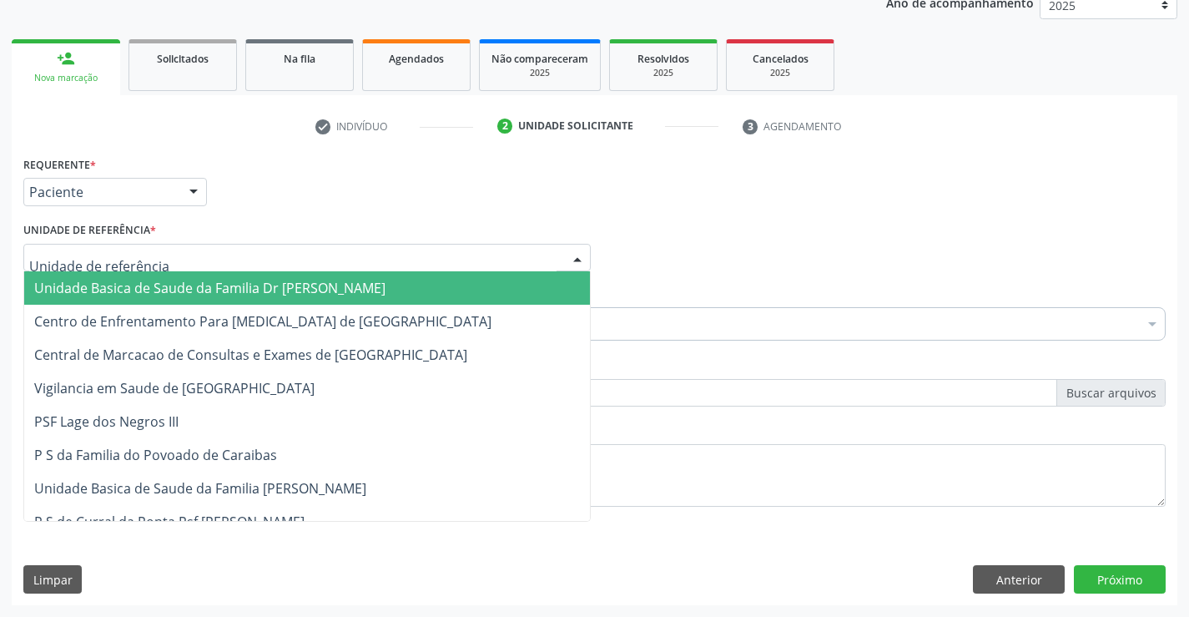
click at [158, 281] on span "Unidade Basica de Saude da Familia Dr [PERSON_NAME]" at bounding box center [209, 288] width 351 height 18
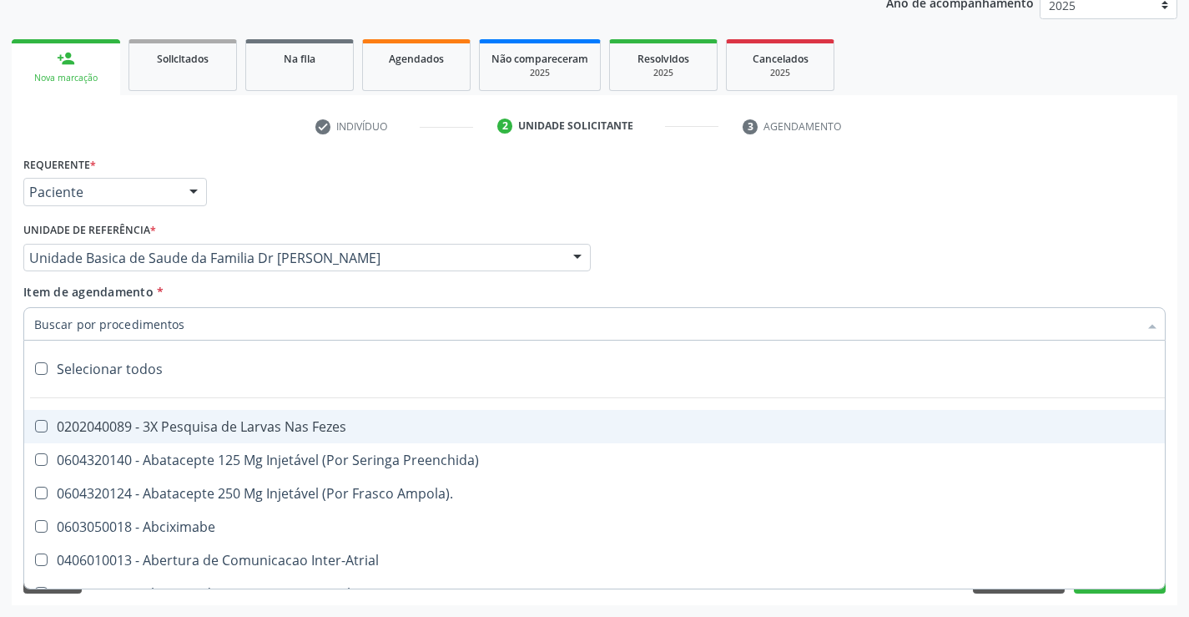
type input "I"
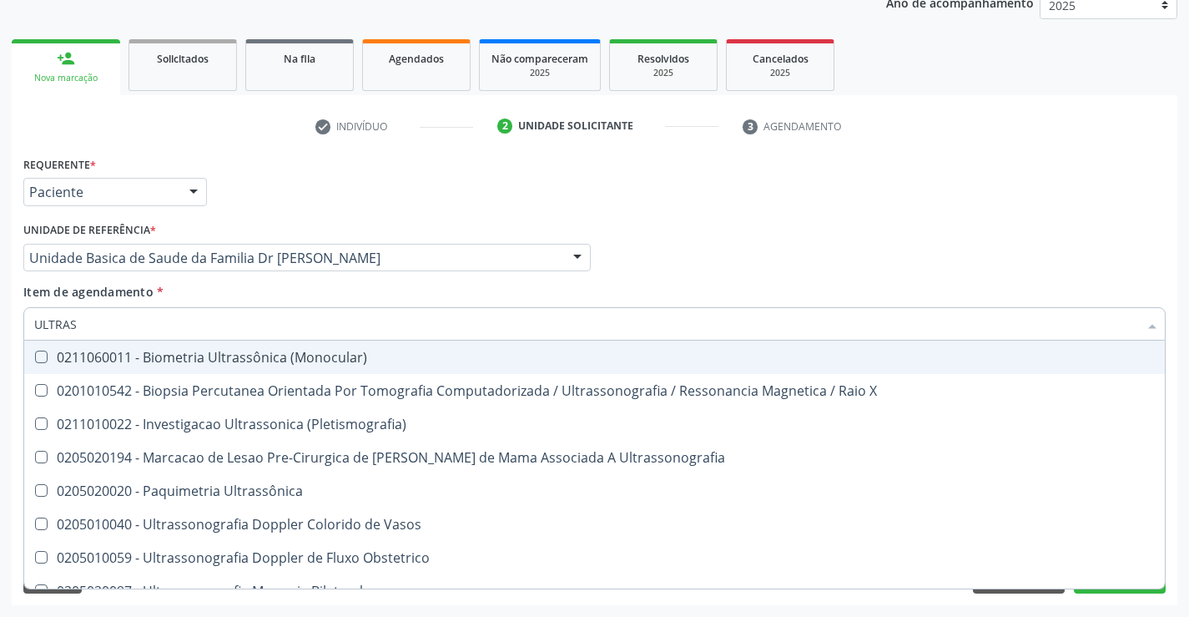
type input "ULTRASS"
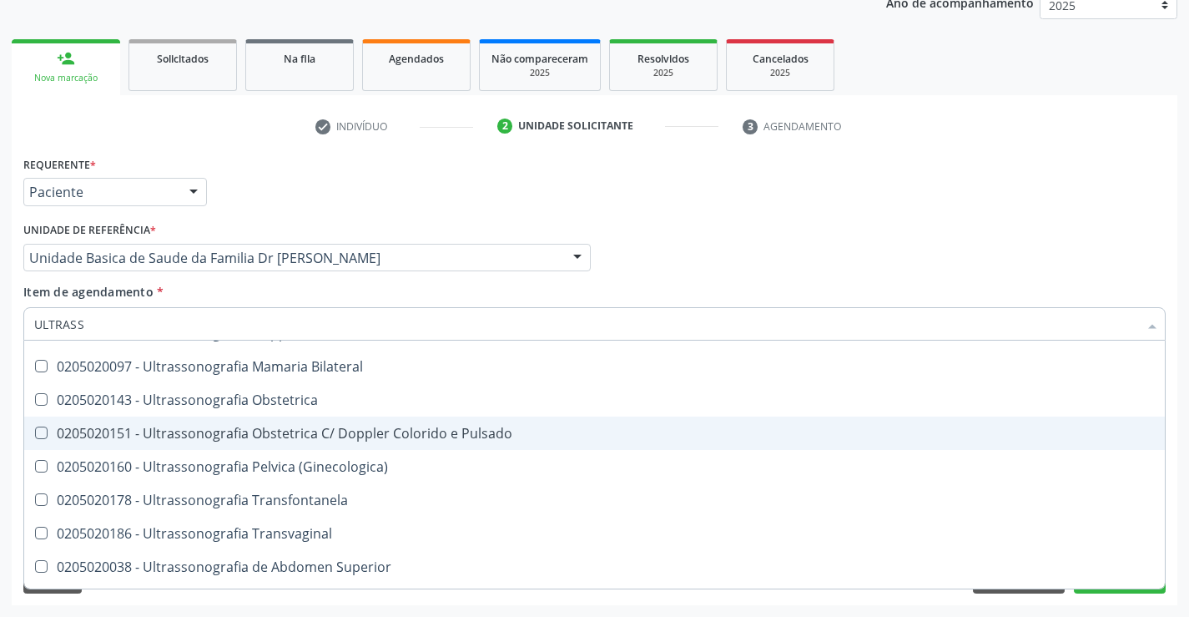
scroll to position [250, 0]
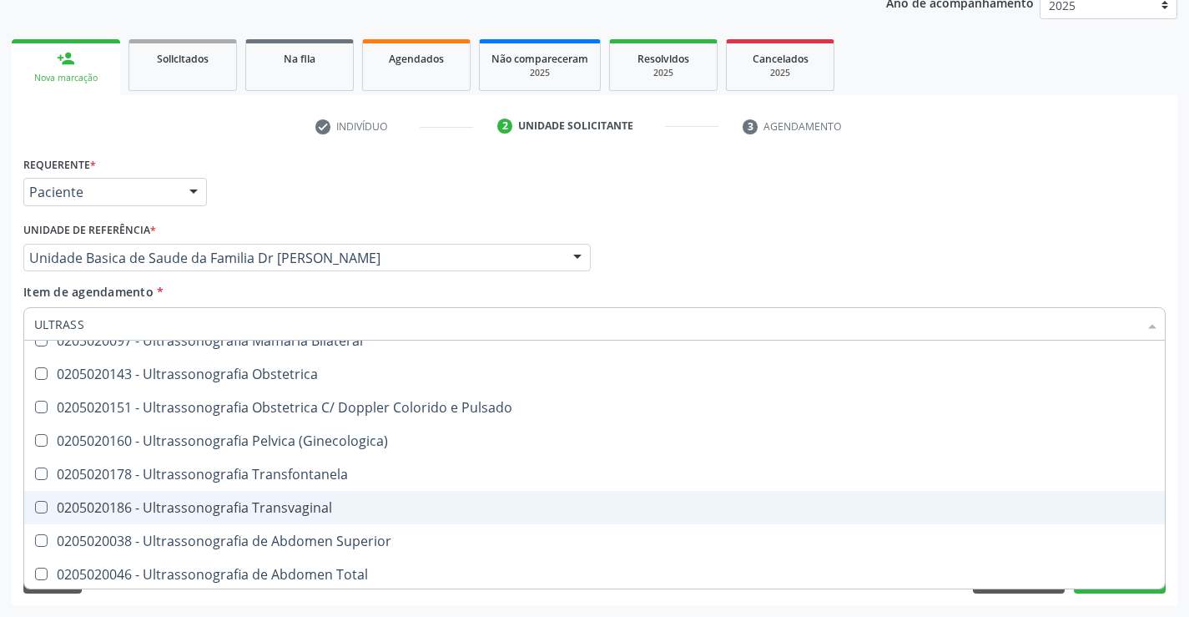
click at [334, 507] on div "0205020186 - Ultrassonografia Transvaginal" at bounding box center [594, 507] width 1121 height 13
checkbox Transvaginal "true"
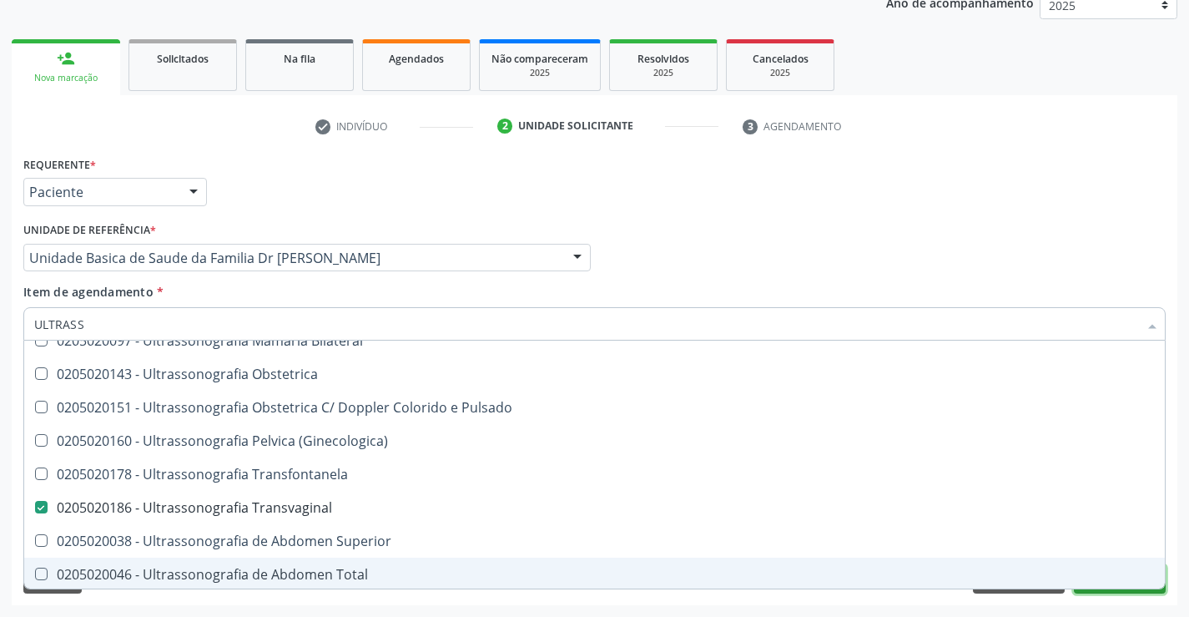
click at [1109, 591] on button "Próximo" at bounding box center [1120, 579] width 92 height 28
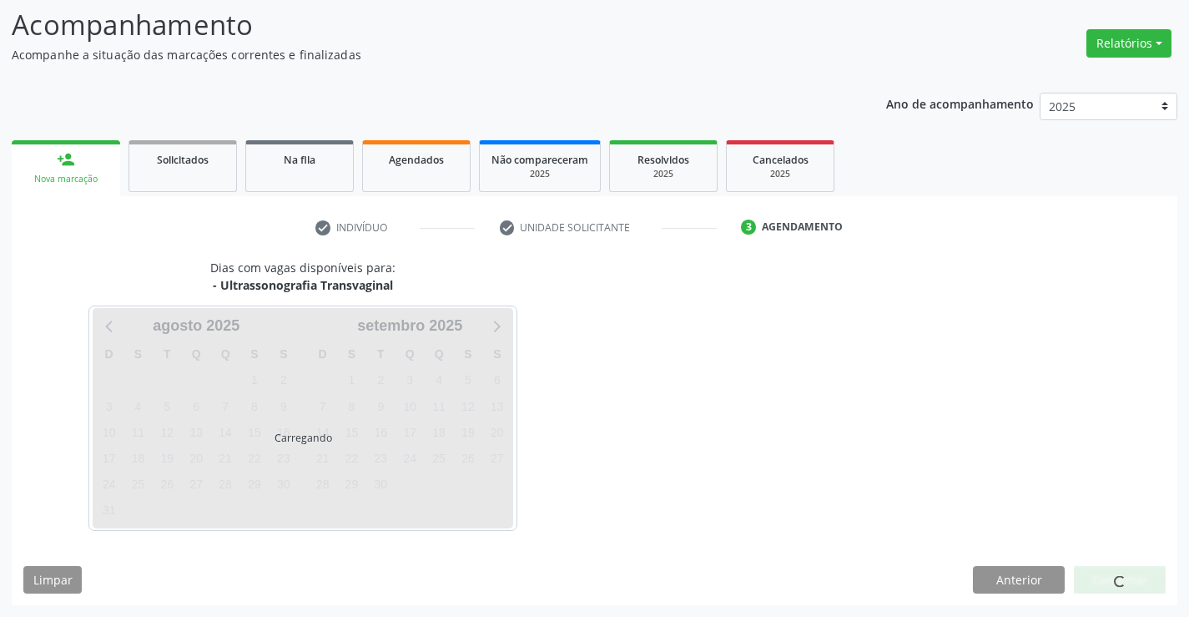
scroll to position [0, 0]
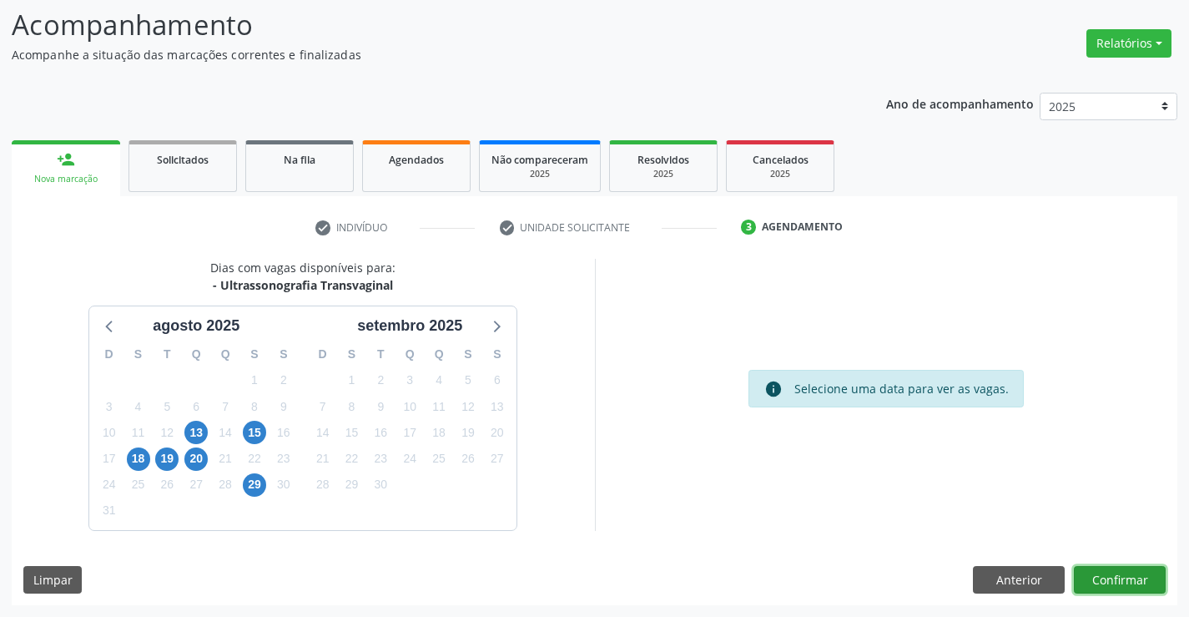
click at [1111, 582] on button "Confirmar" at bounding box center [1120, 580] width 92 height 28
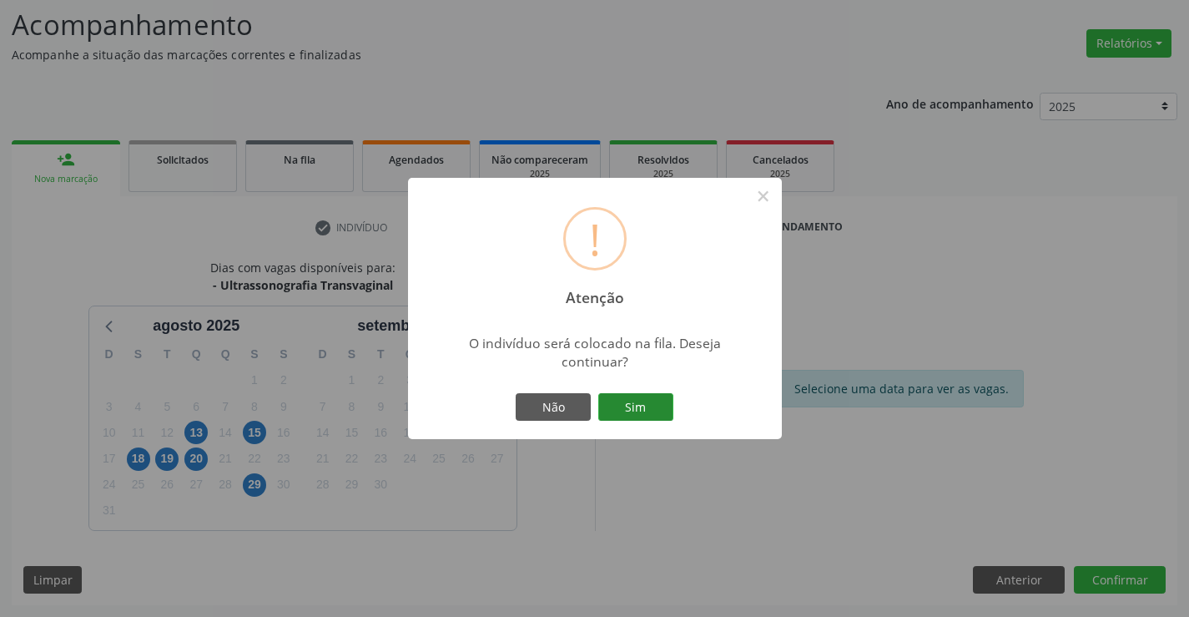
click at [643, 411] on button "Sim" at bounding box center [635, 407] width 75 height 28
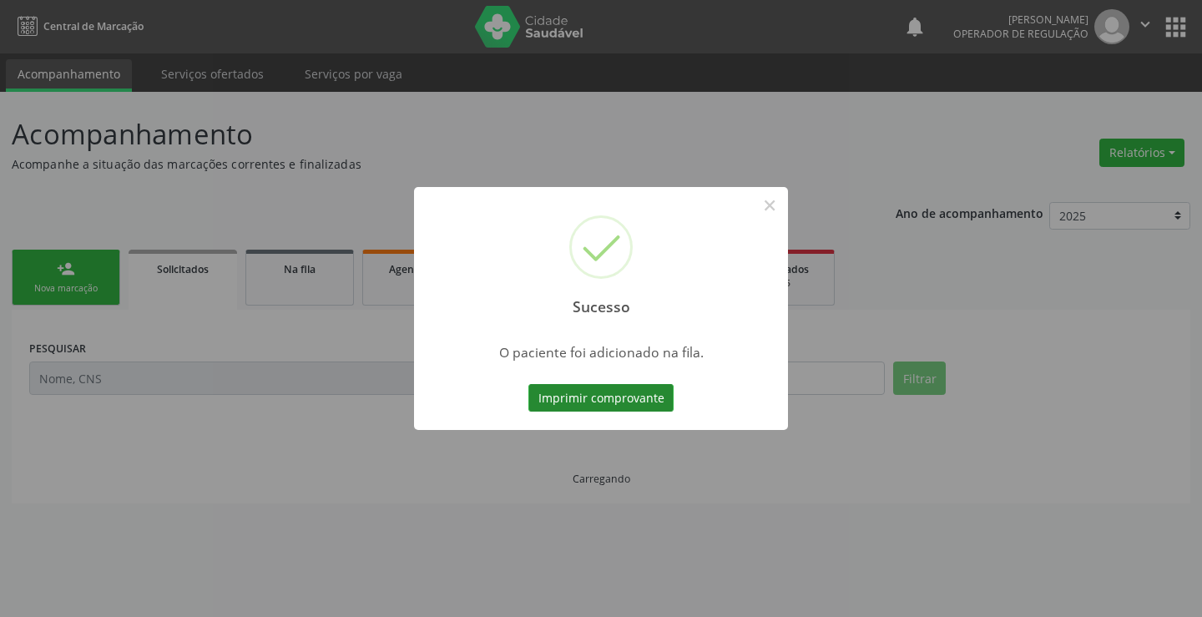
click at [602, 386] on button "Imprimir comprovante" at bounding box center [600, 398] width 145 height 28
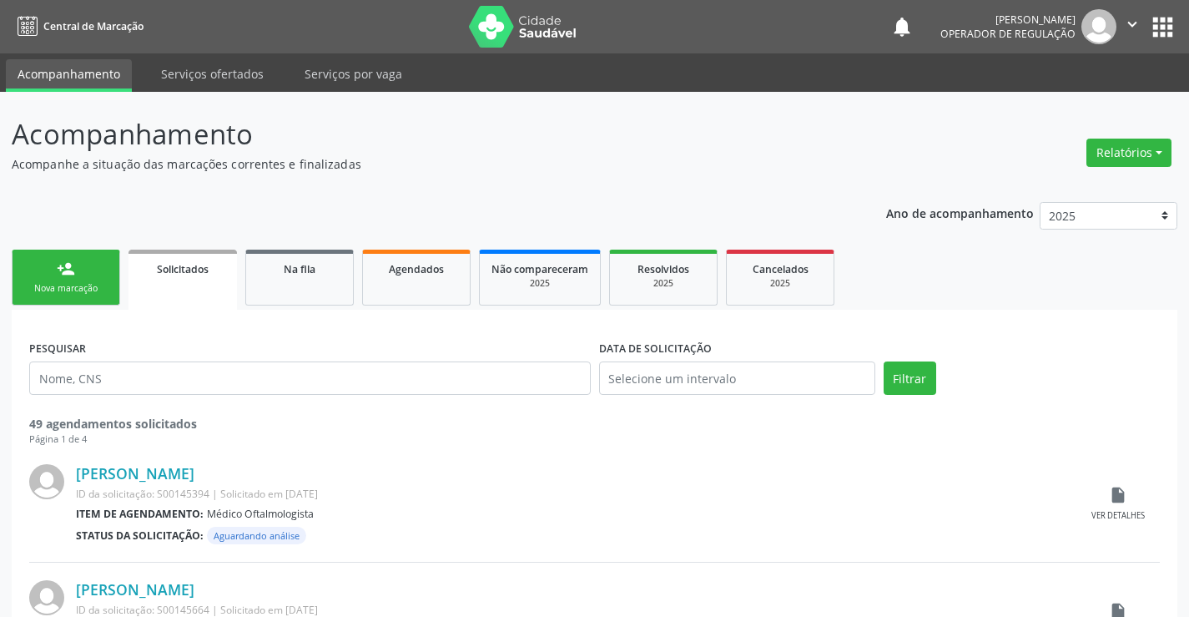
click at [76, 283] on div "Nova marcação" at bounding box center [65, 288] width 83 height 13
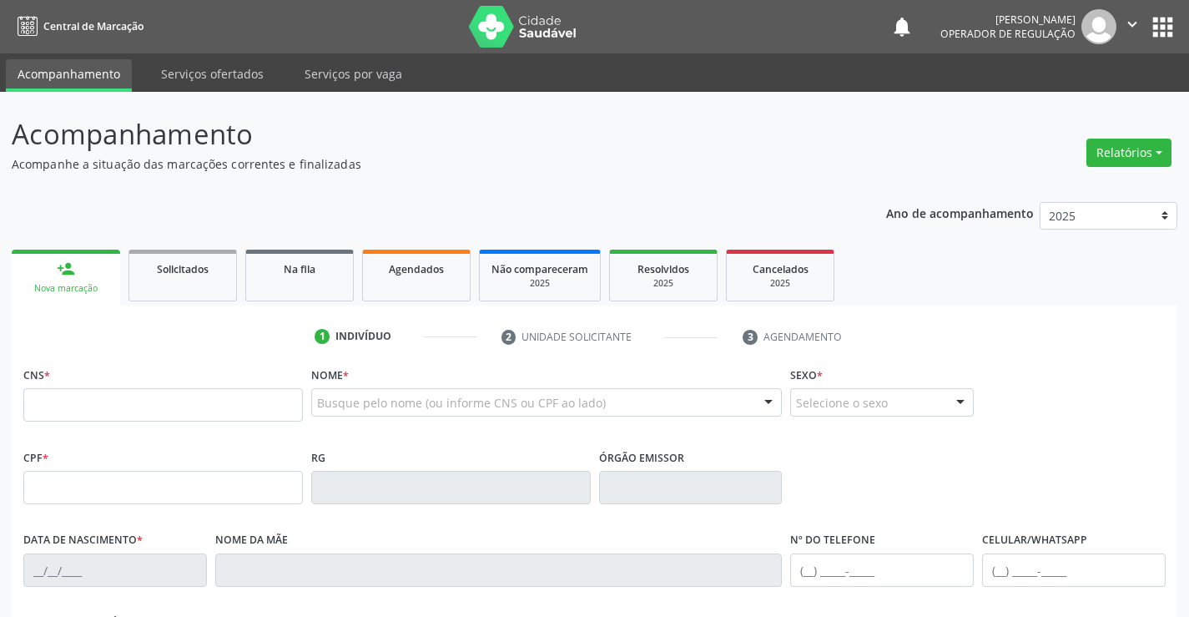
click at [63, 427] on fieldset "CNS *" at bounding box center [163, 397] width 280 height 71
click at [124, 396] on input "text" at bounding box center [163, 404] width 280 height 33
type input "700 0033 6582 0609"
type input "019.372.685-86"
type input "[DATE]"
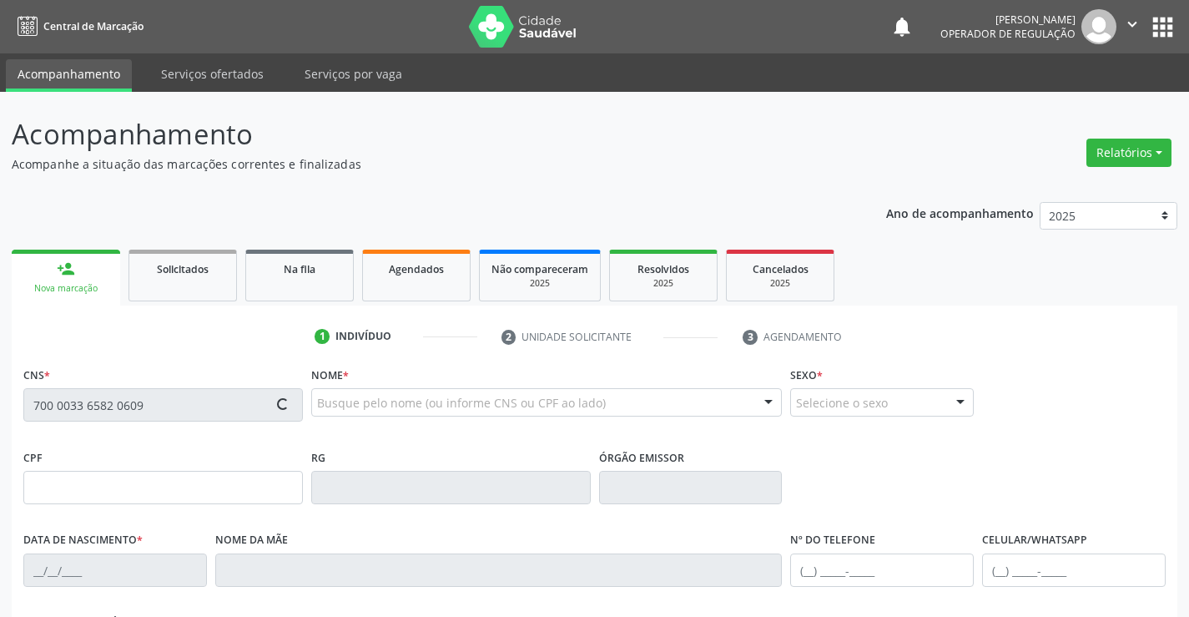
type input "Edinalva [PERSON_NAME]"
type input "[PHONE_NUMBER]"
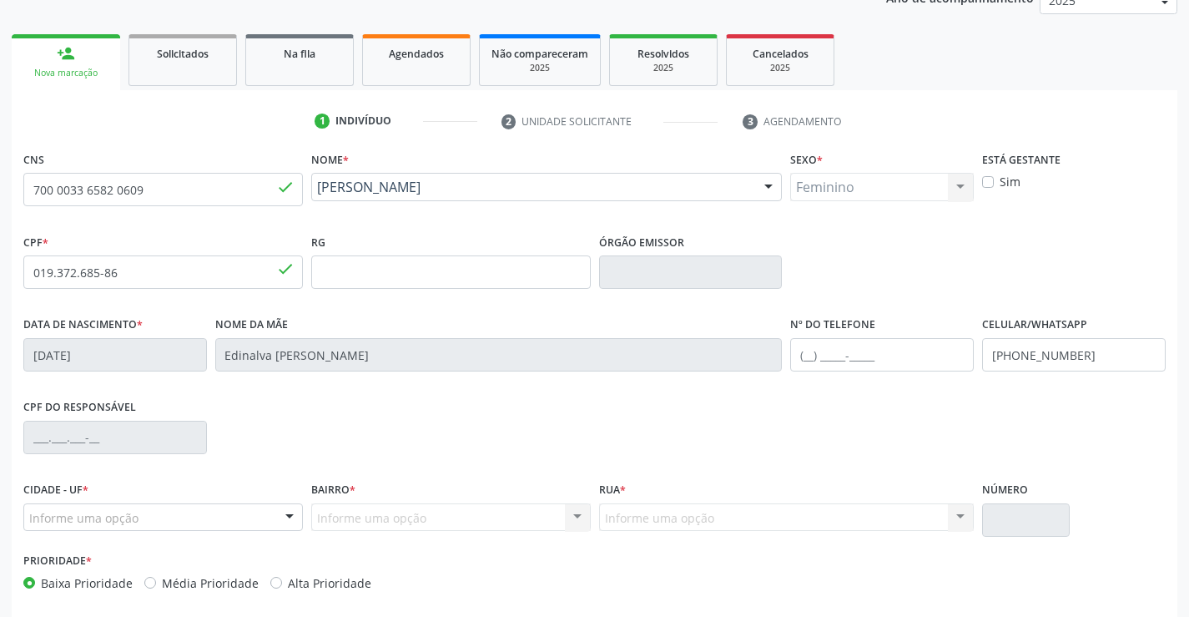
scroll to position [288, 0]
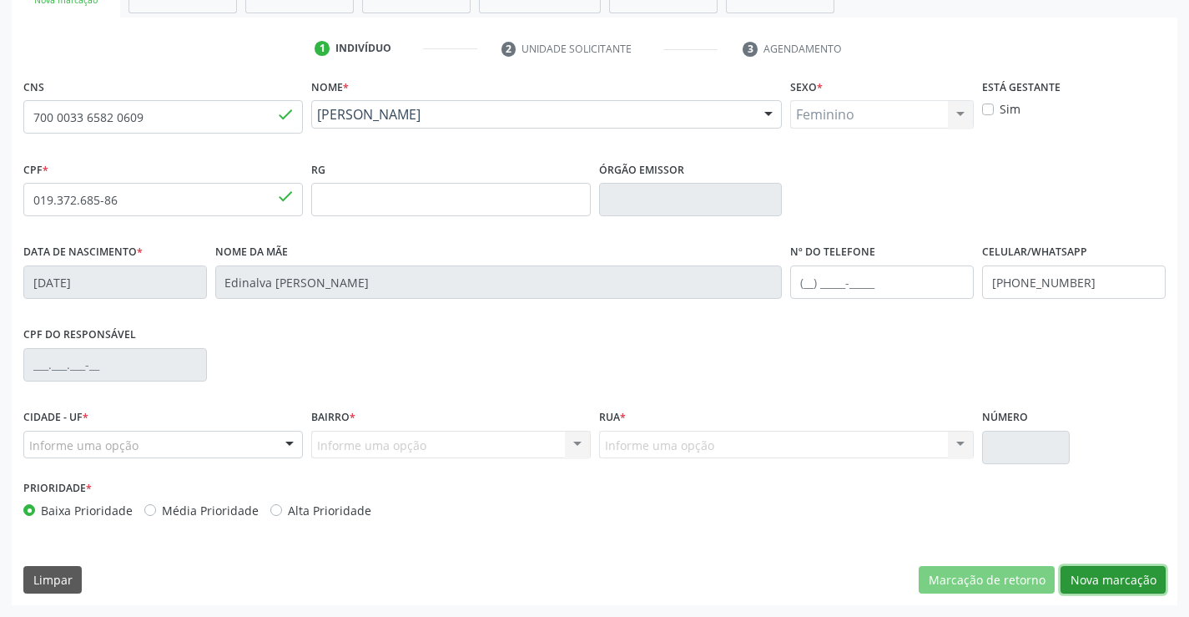
click at [1091, 576] on button "Nova marcação" at bounding box center [1113, 580] width 105 height 28
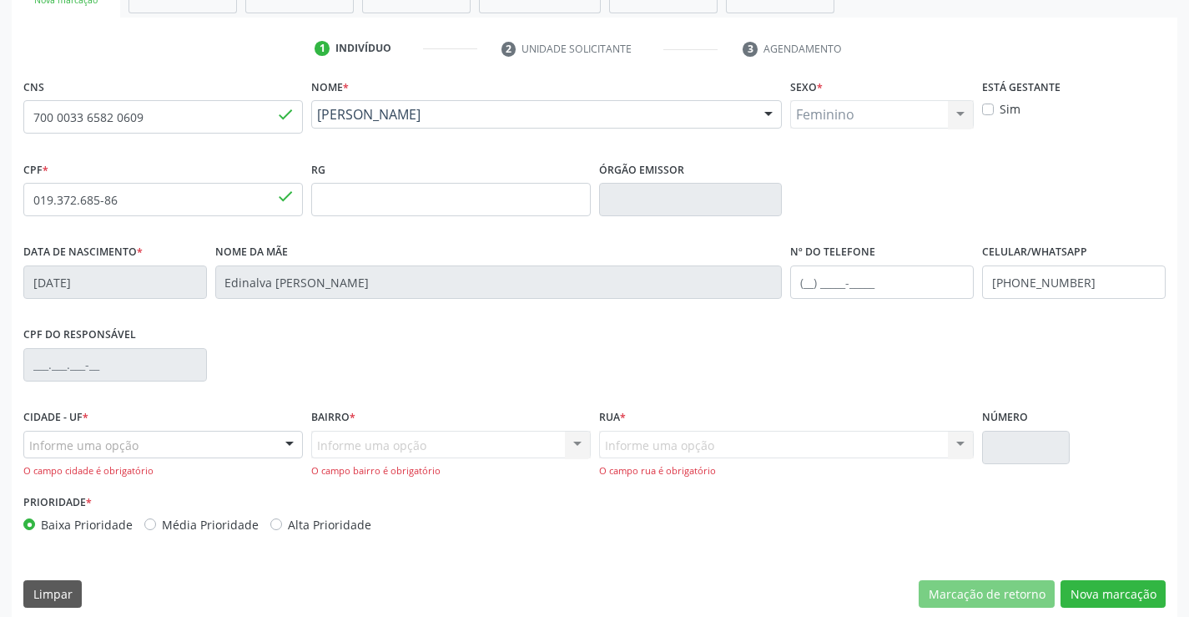
click at [159, 449] on div "Informe uma opção" at bounding box center [163, 445] width 280 height 28
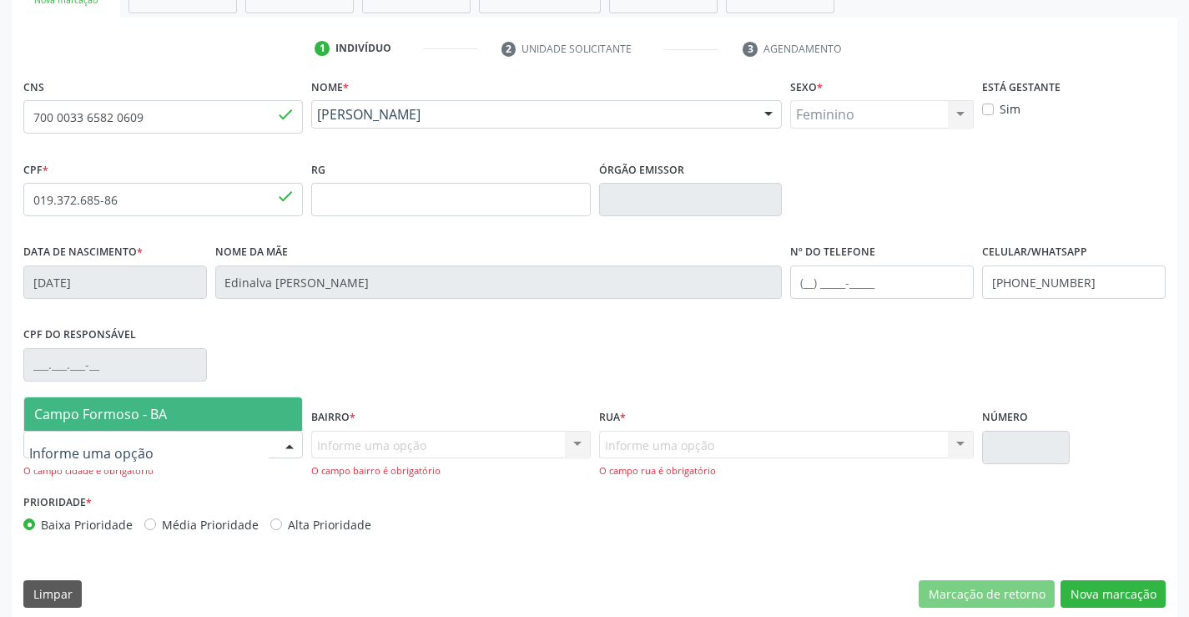
click at [164, 415] on span "Campo Formoso - BA" at bounding box center [100, 414] width 133 height 18
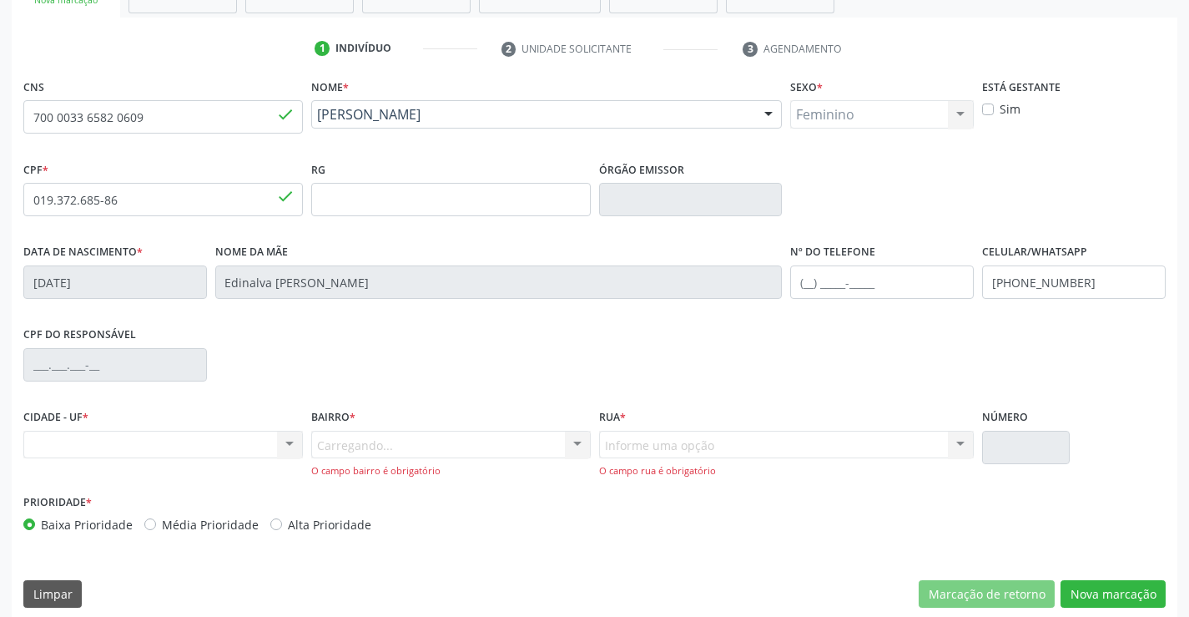
click at [341, 446] on div "Carregando... Nenhum resultado encontrado para: " " Nenhuma opção encontrada. D…" at bounding box center [451, 455] width 280 height 48
drag, startPoint x: 680, startPoint y: 449, endPoint x: 748, endPoint y: 464, distance: 69.2
click at [681, 449] on div "Informe uma opção Nenhum resultado encontrado para: " " Nenhuma opção encontrad…" at bounding box center [786, 455] width 375 height 48
click at [1087, 592] on button "Nova marcação" at bounding box center [1113, 594] width 105 height 28
click at [1098, 588] on button "Nova marcação" at bounding box center [1113, 594] width 105 height 28
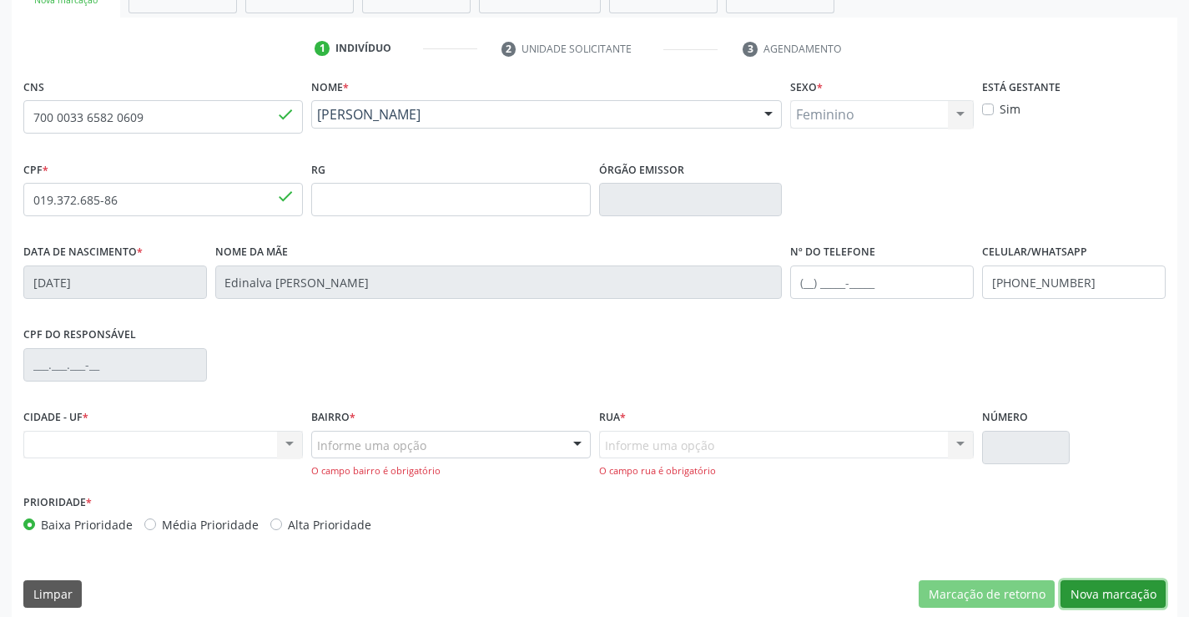
click at [1098, 588] on button "Nova marcação" at bounding box center [1113, 594] width 105 height 28
click at [58, 453] on div "Nenhum resultado encontrado para: " " Não há nenhuma opção para ser exibida." at bounding box center [163, 445] width 280 height 28
click at [58, 444] on div "Nenhum resultado encontrado para: " " Não há nenhuma opção para ser exibida." at bounding box center [163, 445] width 280 height 28
click at [59, 425] on label "CIDADE - UF *" at bounding box center [55, 418] width 65 height 26
click at [370, 456] on div "Informe uma opção" at bounding box center [451, 445] width 280 height 28
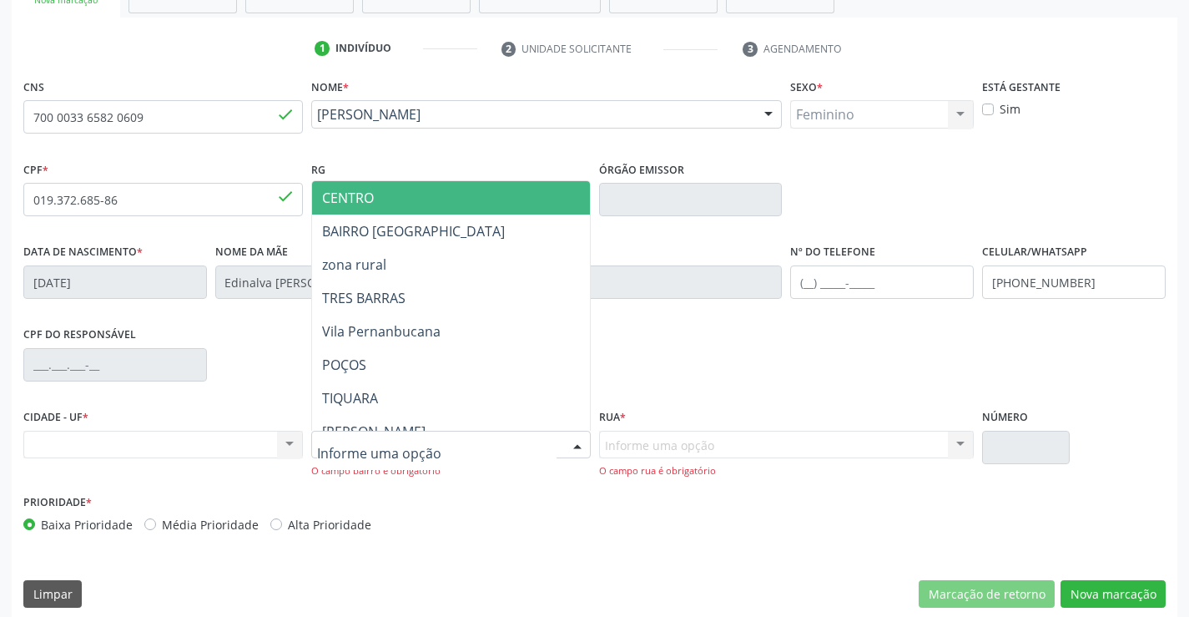
click at [380, 448] on input "text" at bounding box center [436, 452] width 239 height 33
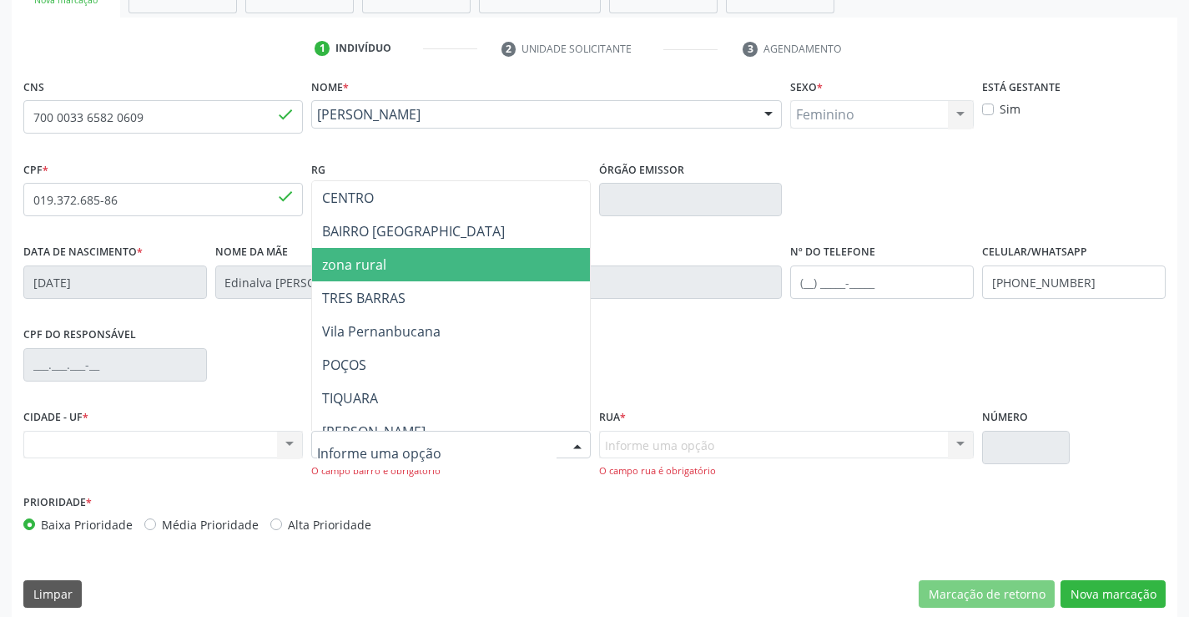
click at [392, 275] on span "zona rural" at bounding box center [492, 264] width 360 height 33
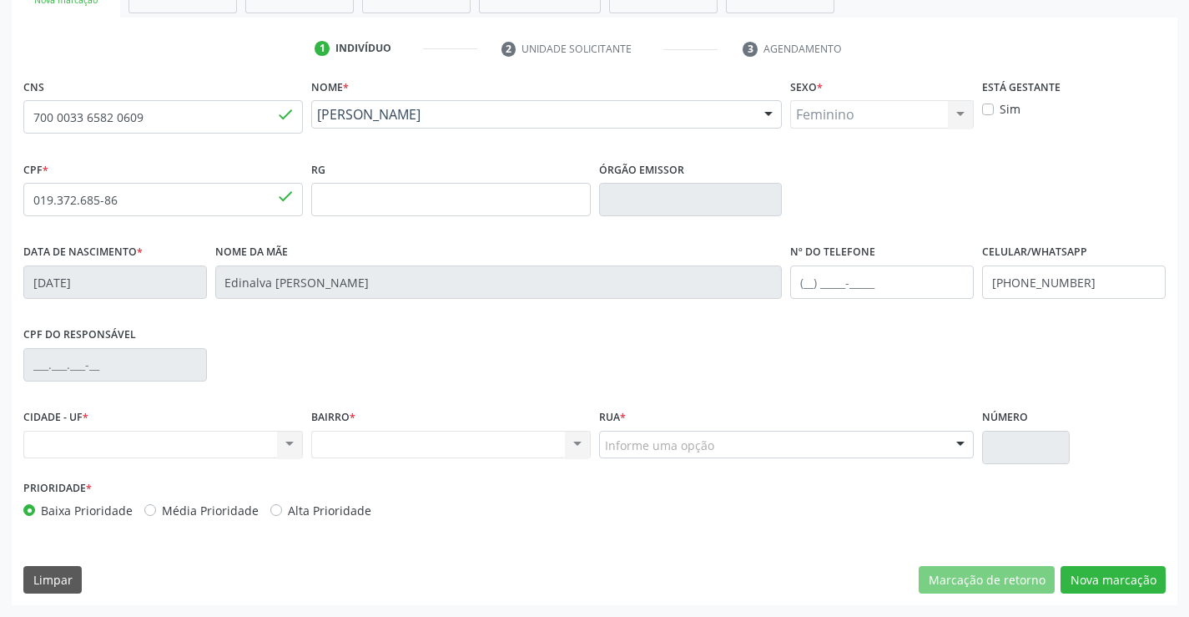
click at [779, 444] on div "Informe uma opção" at bounding box center [786, 445] width 375 height 28
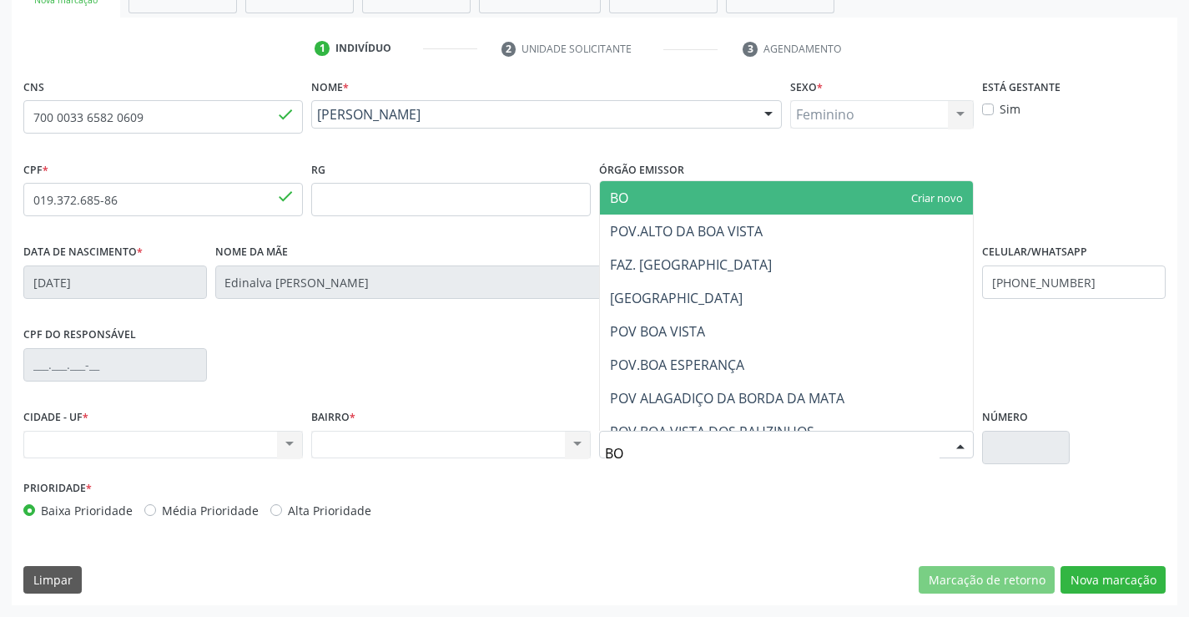
type input "BOM"
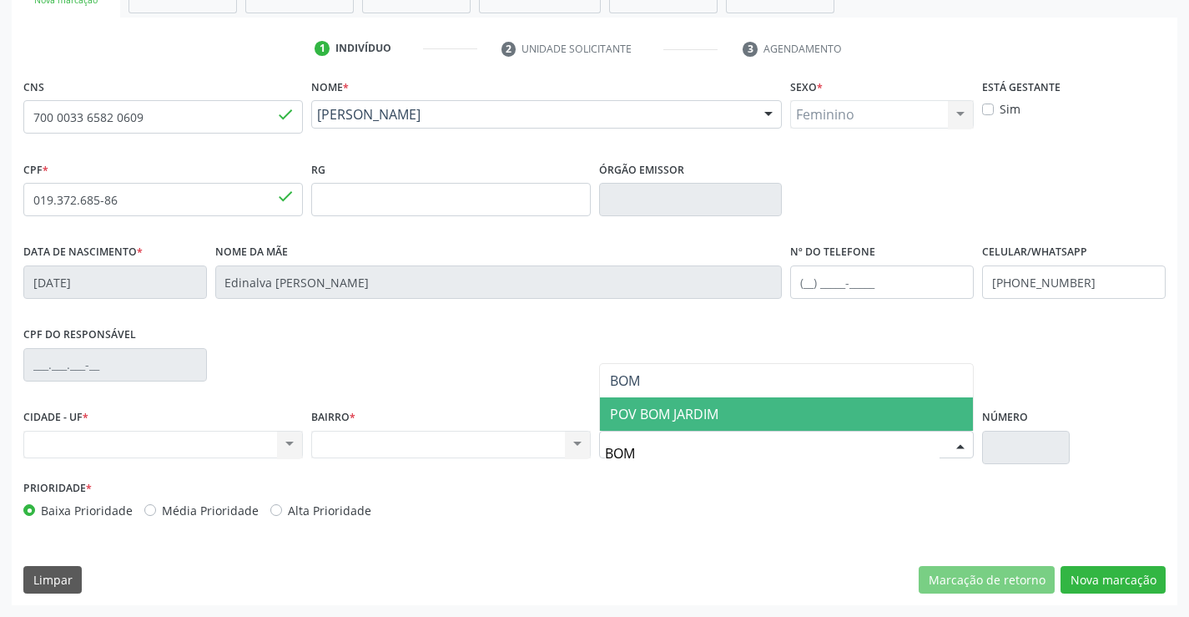
click at [772, 412] on span "POV BOM JARDIM" at bounding box center [787, 413] width 374 height 33
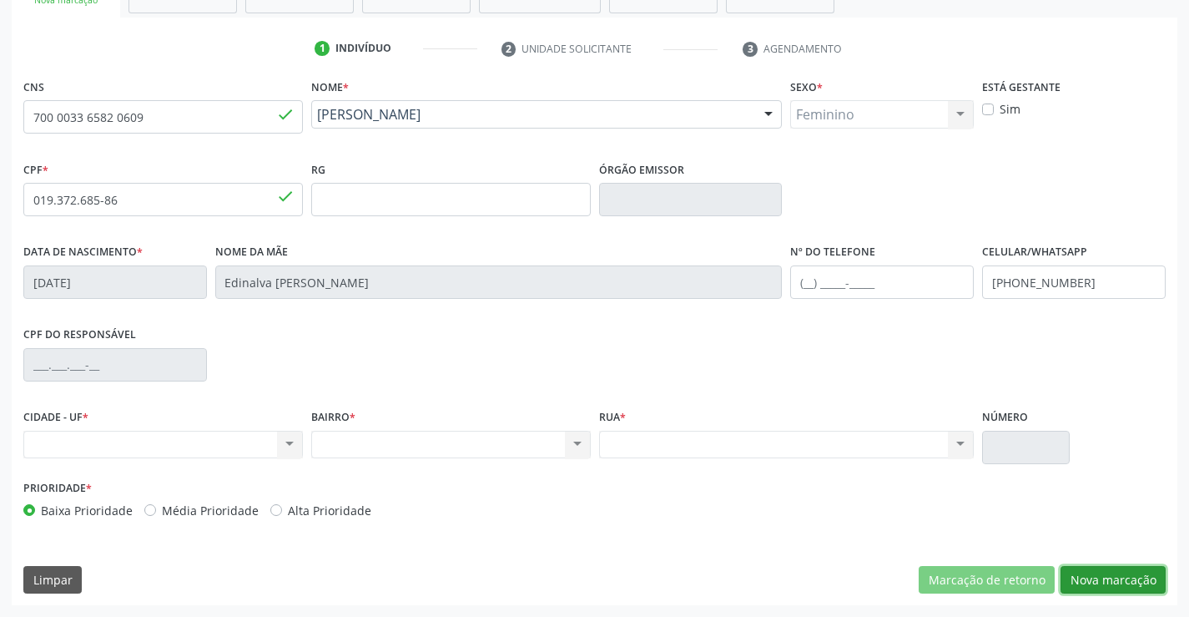
click at [1108, 577] on button "Nova marcação" at bounding box center [1113, 580] width 105 height 28
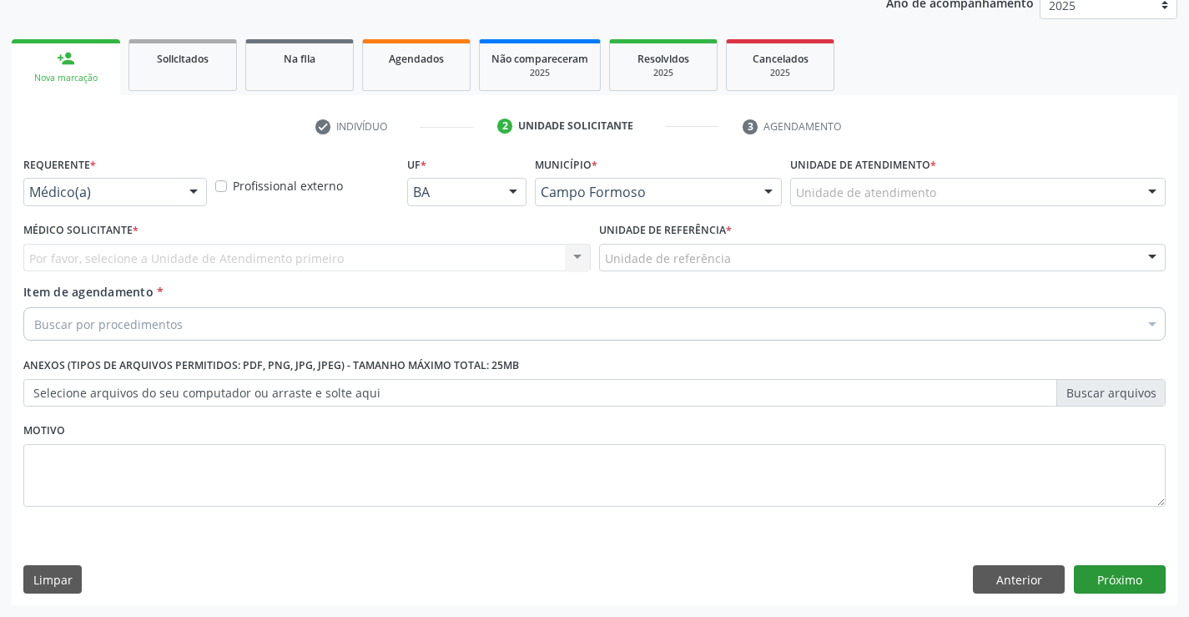
scroll to position [210, 0]
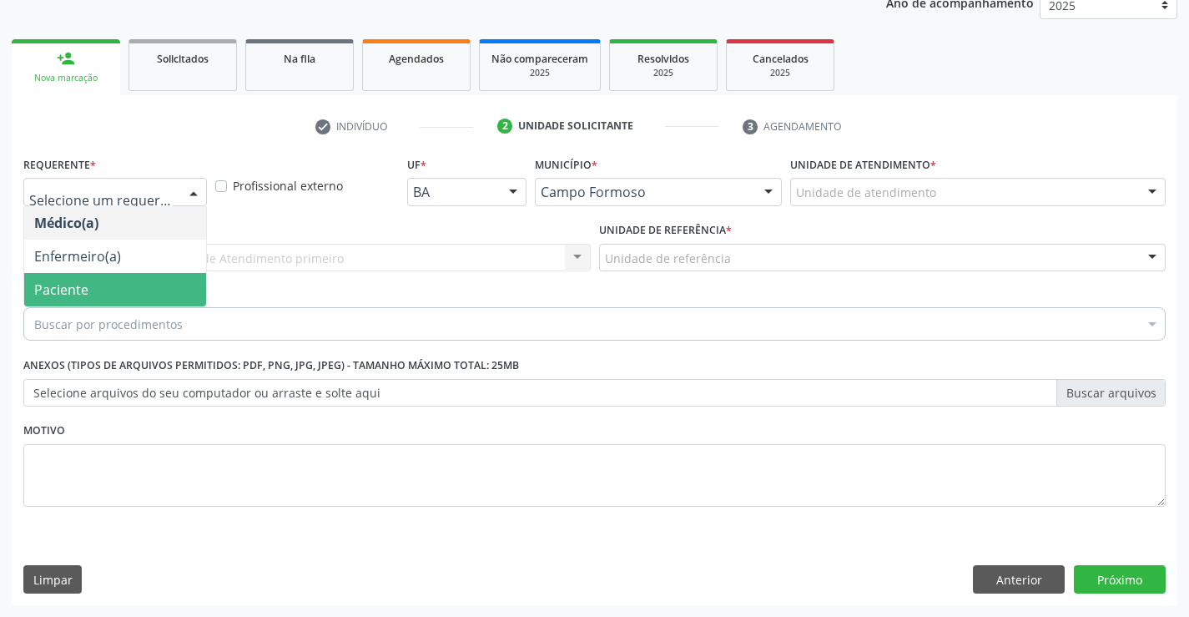
click at [95, 291] on span "Paciente" at bounding box center [115, 289] width 182 height 33
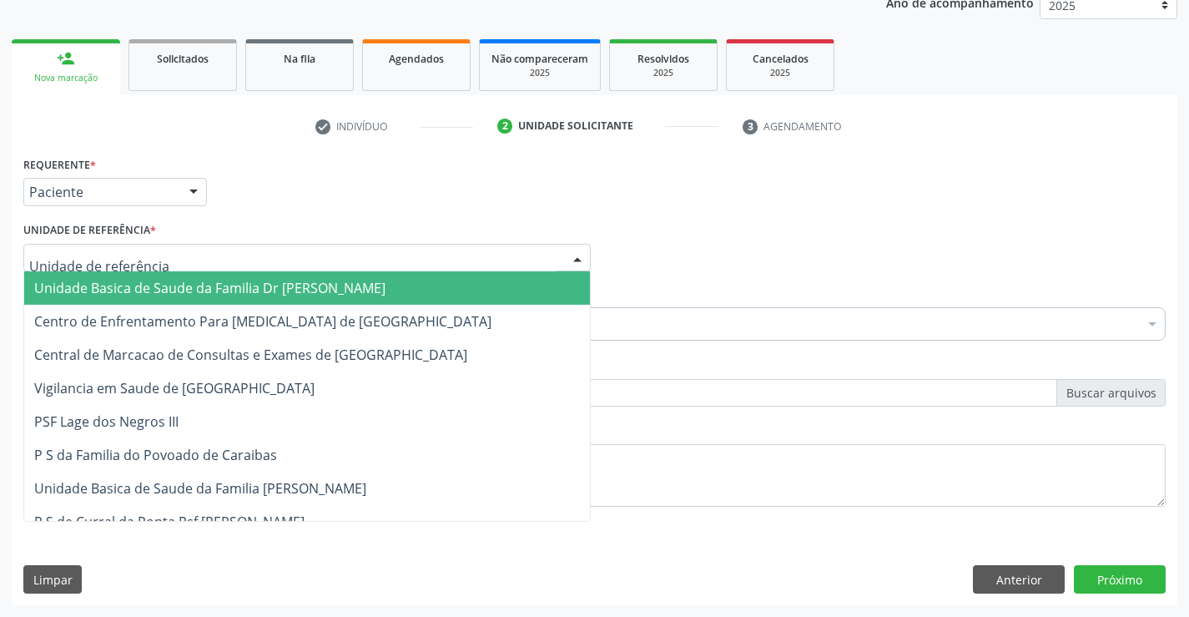
click at [123, 275] on span "Unidade Basica de Saude da Familia Dr [PERSON_NAME]" at bounding box center [307, 287] width 566 height 33
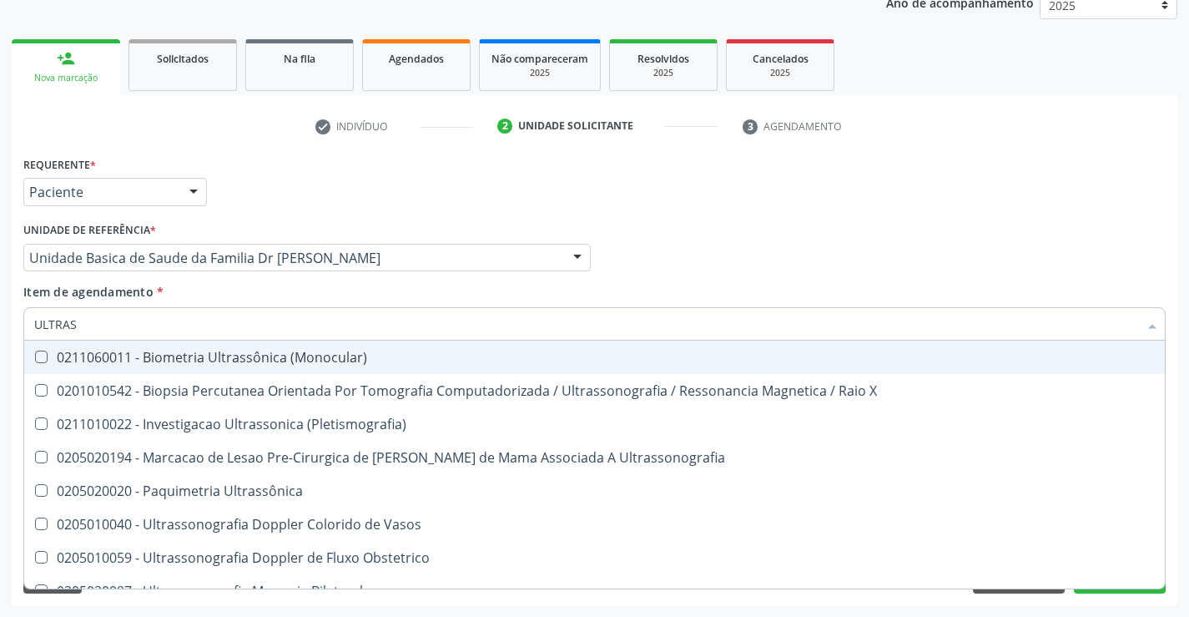
type input "ULTRASS"
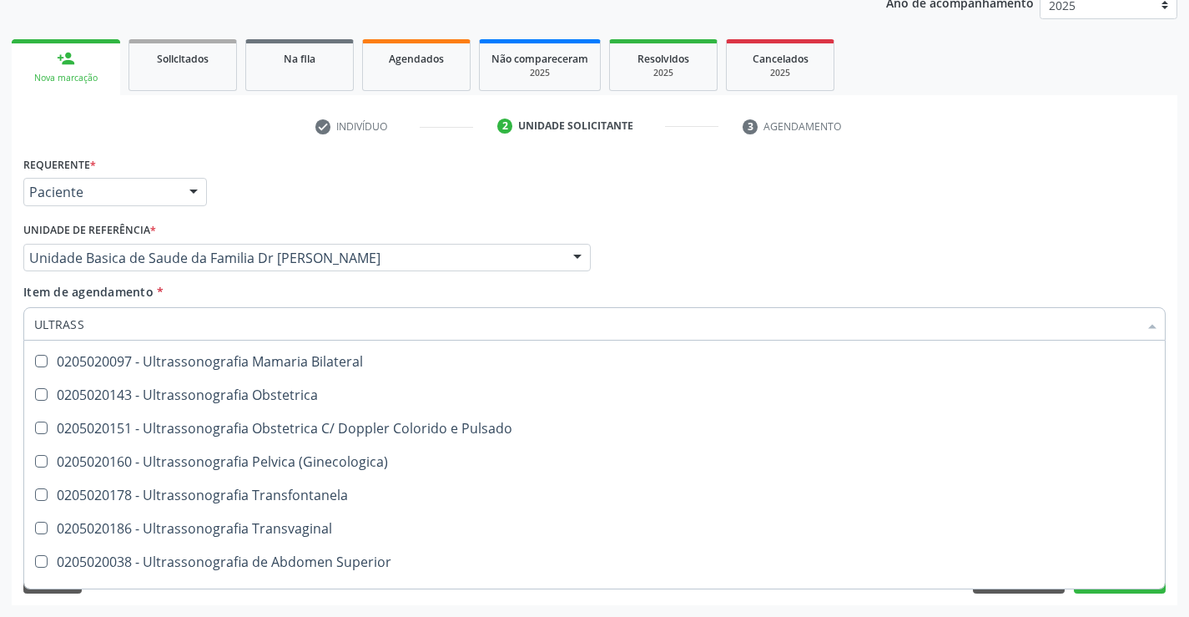
scroll to position [250, 0]
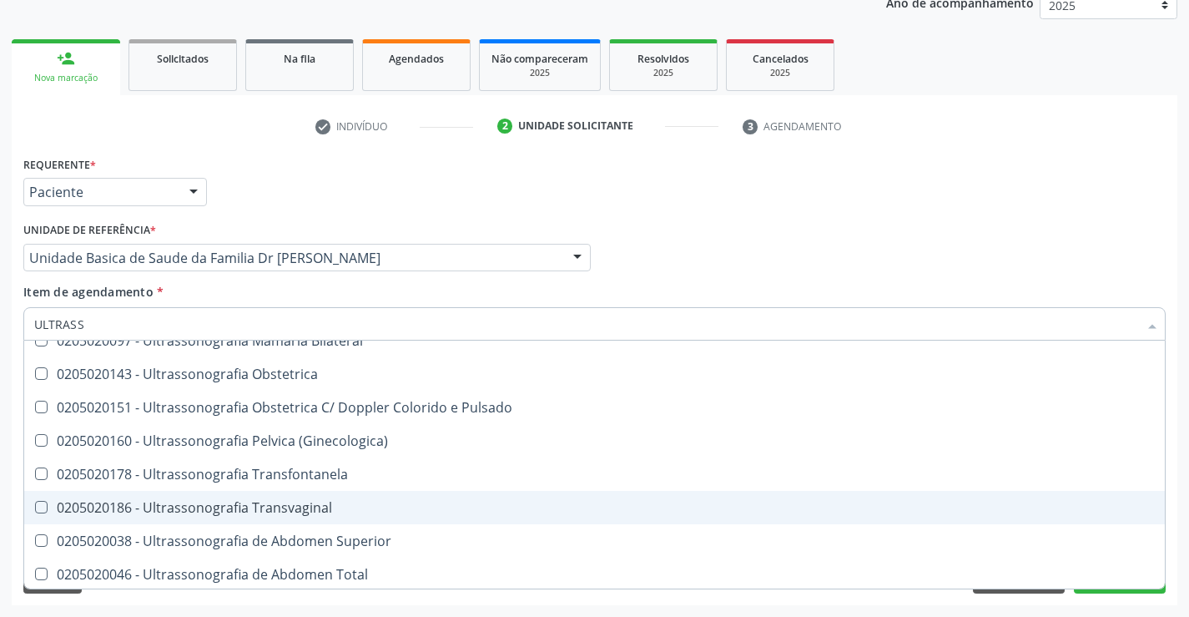
click at [340, 510] on div "0205020186 - Ultrassonografia Transvaginal" at bounding box center [594, 507] width 1121 height 13
checkbox Transvaginal "true"
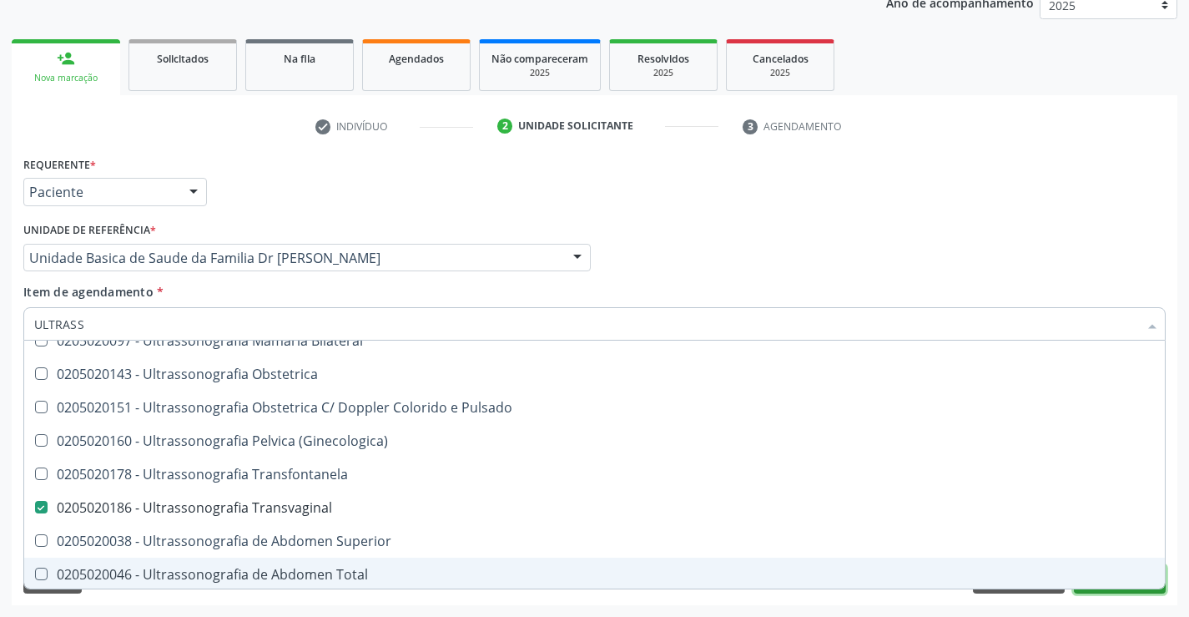
click at [1109, 591] on button "Próximo" at bounding box center [1120, 579] width 92 height 28
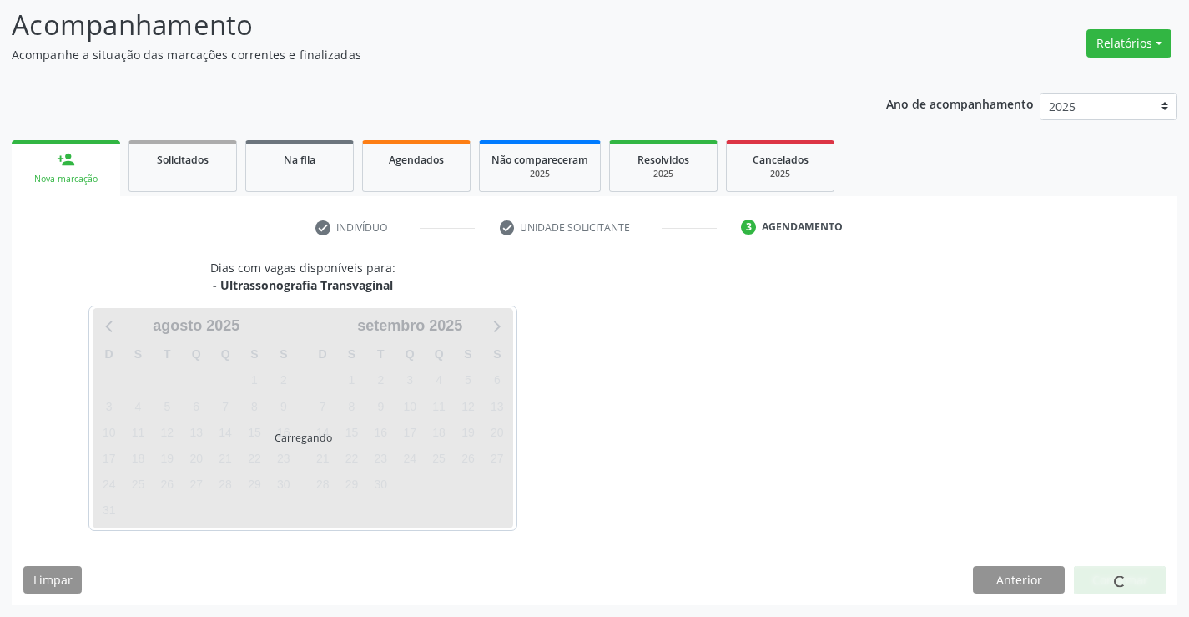
scroll to position [0, 0]
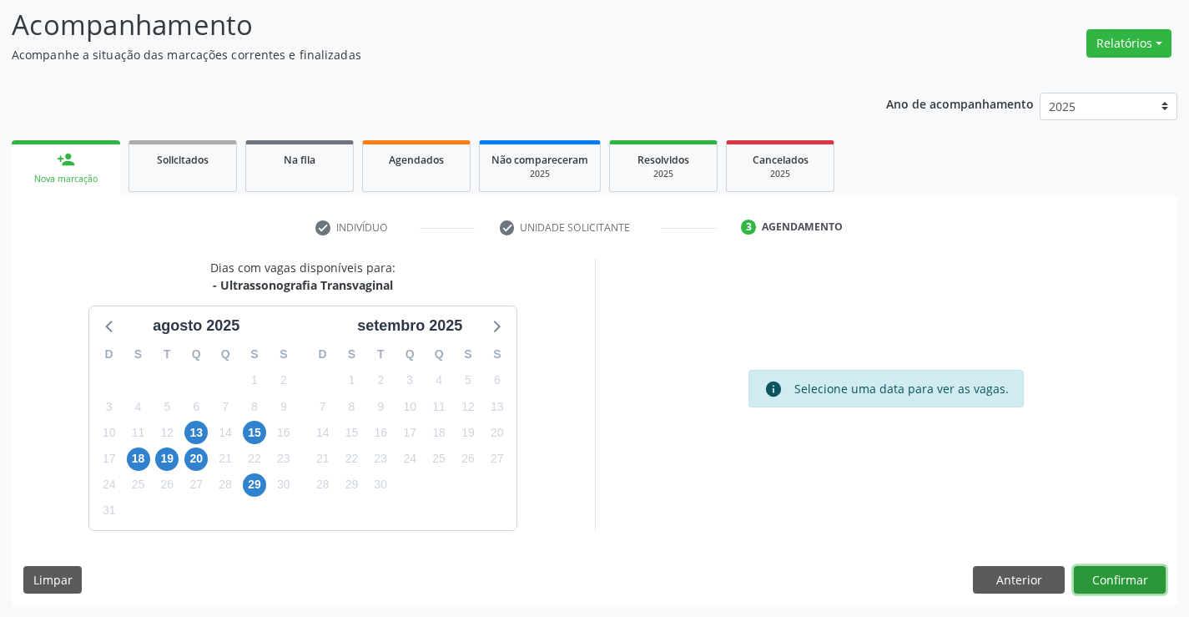
click at [1115, 569] on button "Confirmar" at bounding box center [1120, 580] width 92 height 28
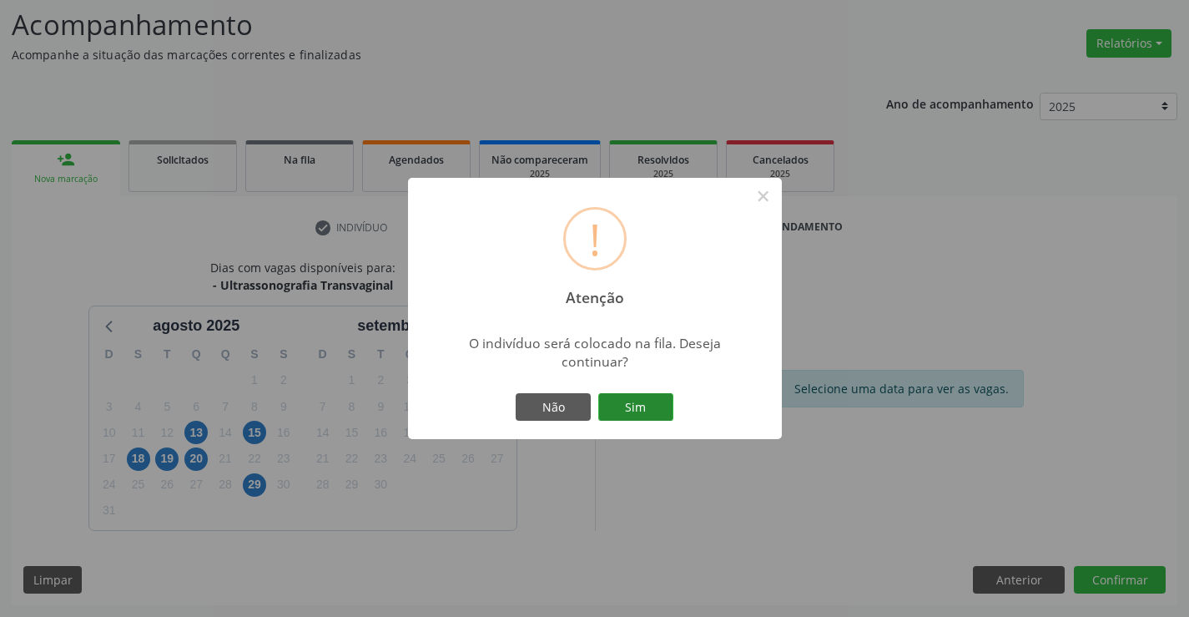
click at [626, 398] on button "Sim" at bounding box center [635, 407] width 75 height 28
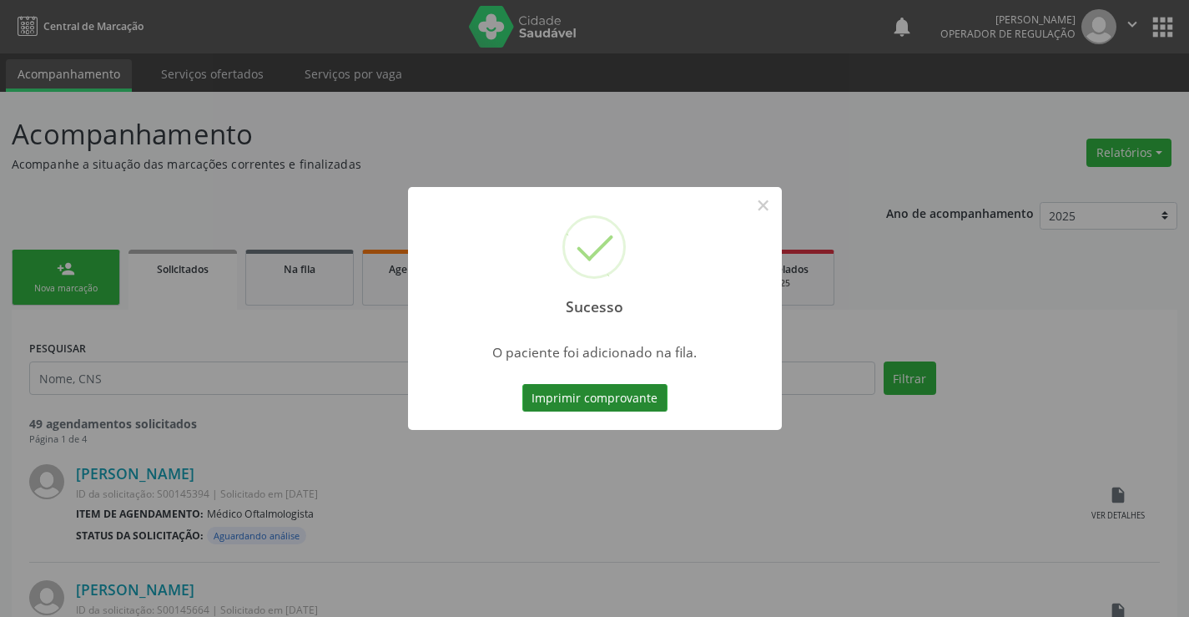
click at [612, 393] on button "Imprimir comprovante" at bounding box center [594, 398] width 145 height 28
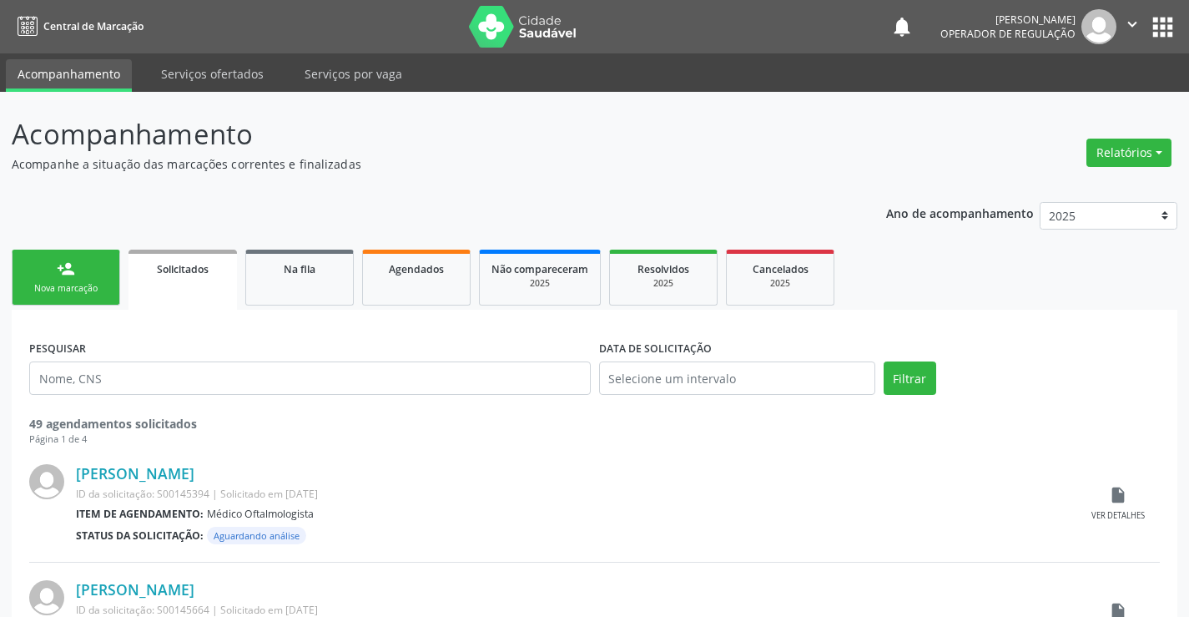
click at [1131, 29] on icon "" at bounding box center [1132, 24] width 18 height 18
click at [1062, 99] on link "Sair" at bounding box center [1089, 101] width 115 height 23
